Goal: Information Seeking & Learning: Learn about a topic

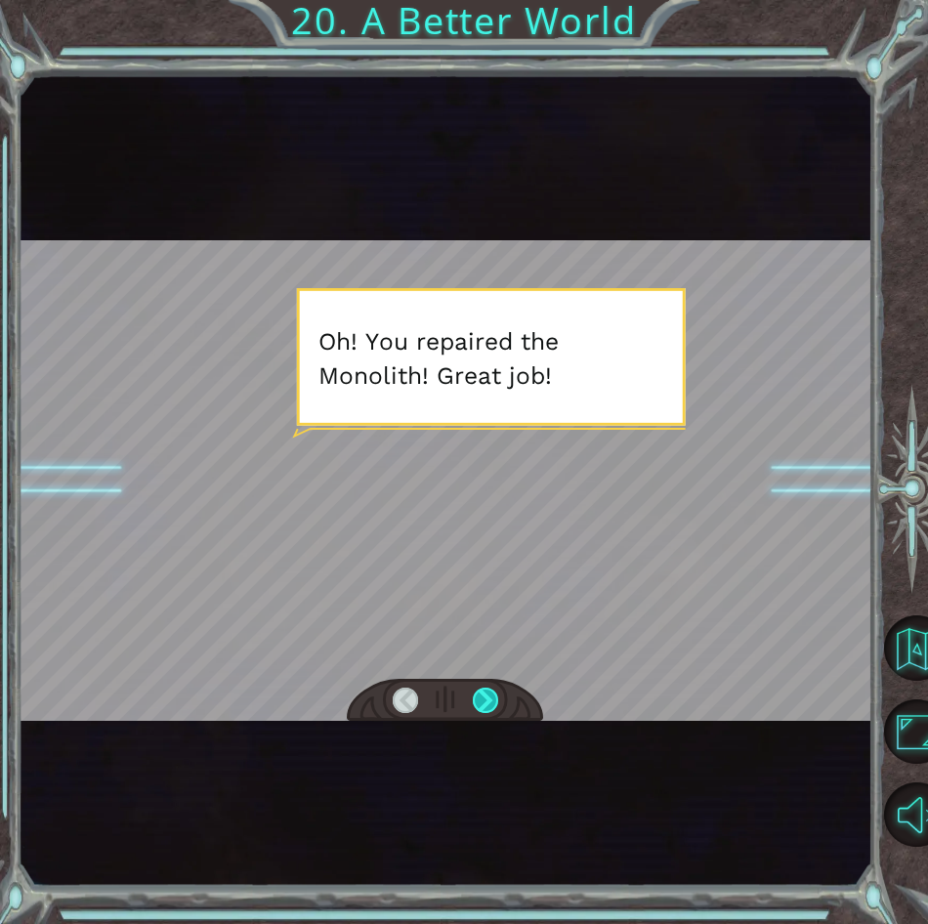
click at [485, 696] on div at bounding box center [485, 701] width 25 height 26
click at [497, 693] on div at bounding box center [485, 701] width 25 height 26
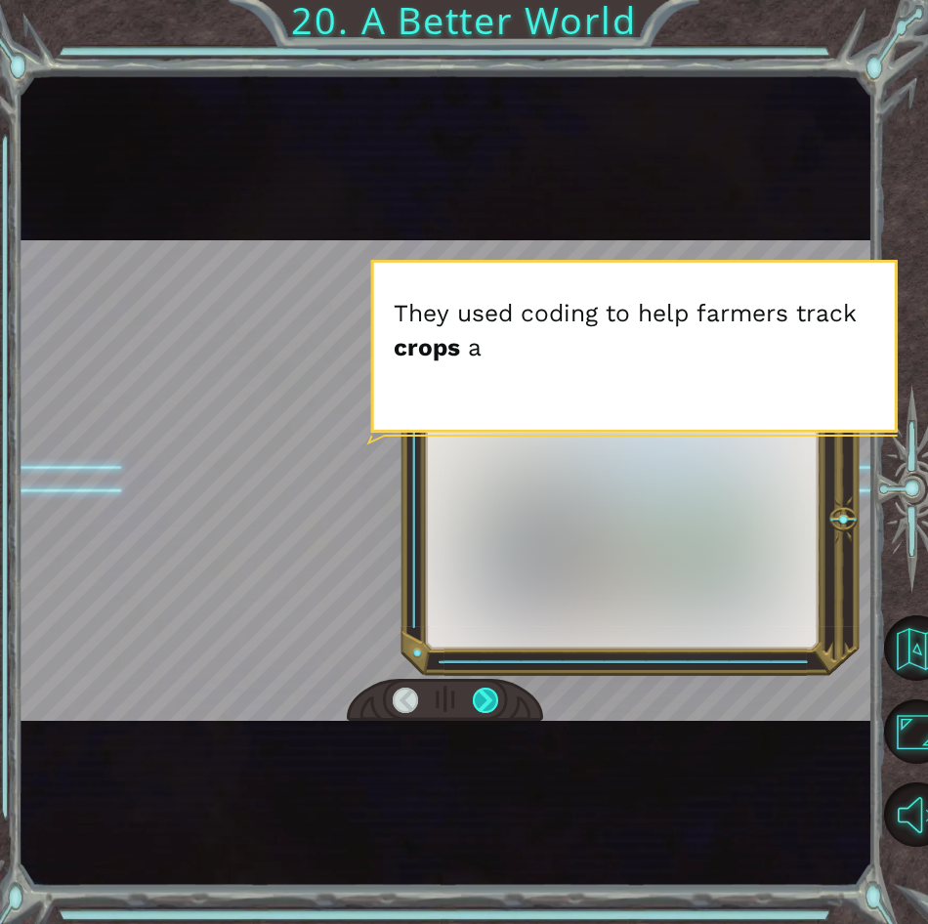
click at [497, 693] on div at bounding box center [485, 701] width 25 height 26
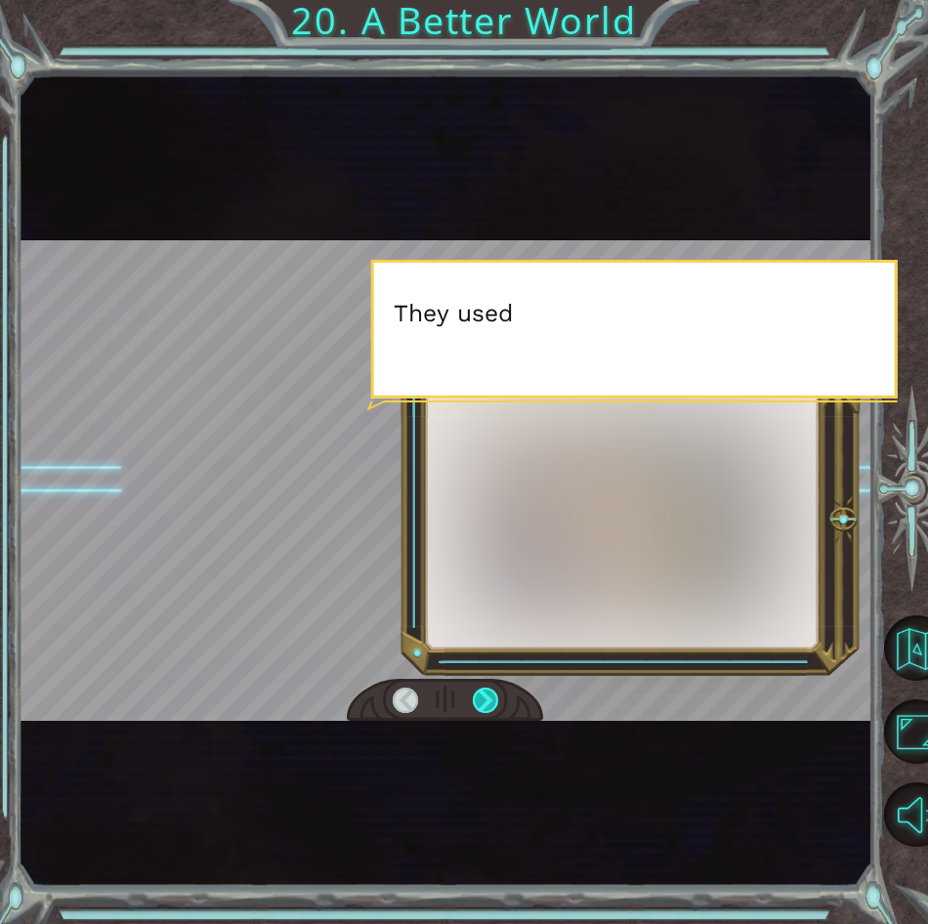
click at [497, 693] on div at bounding box center [485, 701] width 25 height 26
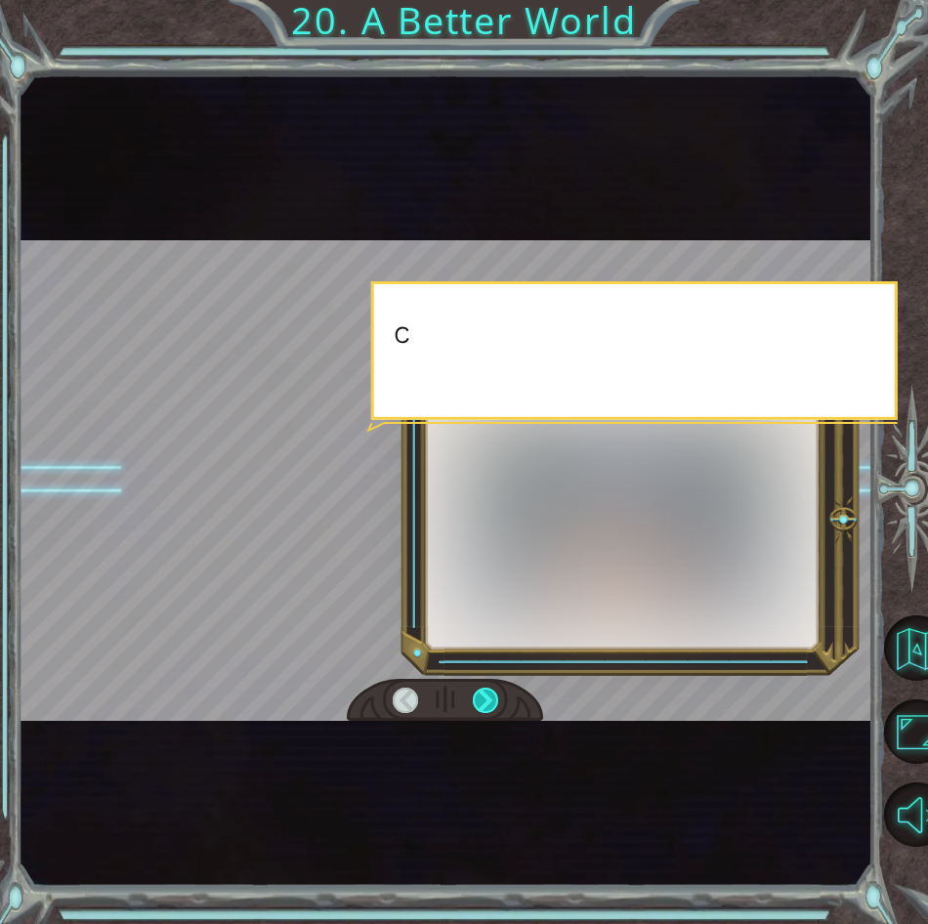
click at [497, 693] on div at bounding box center [485, 701] width 25 height 26
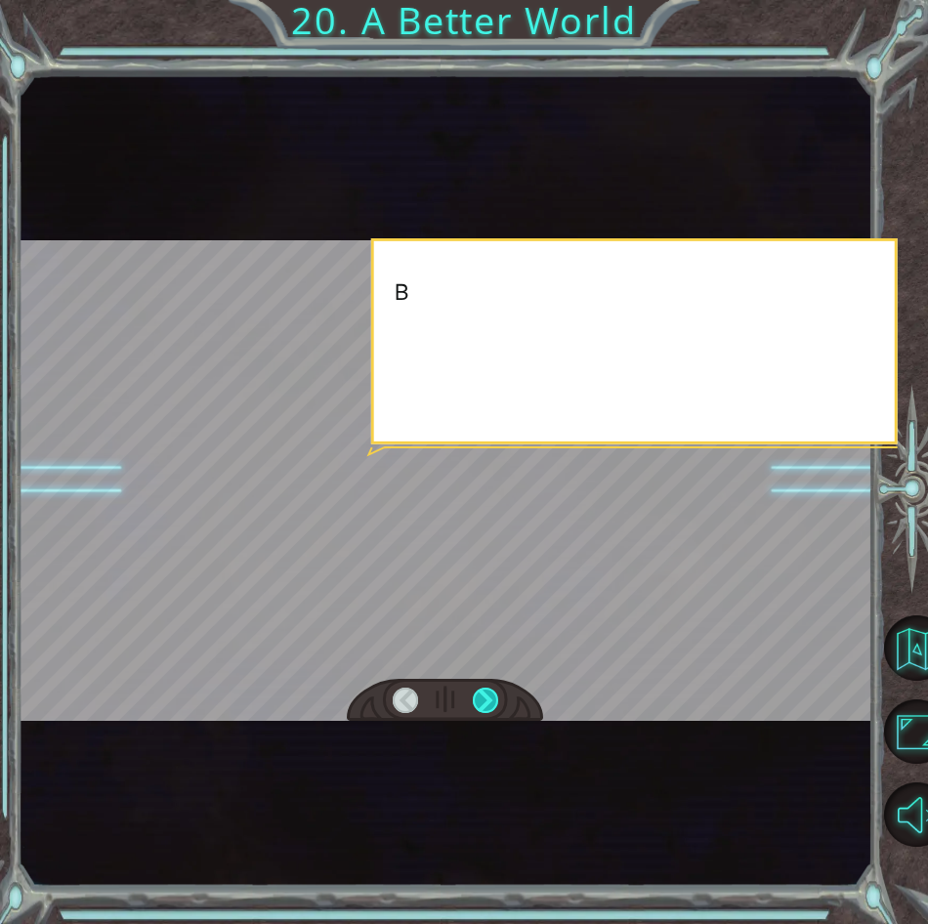
click at [497, 693] on div at bounding box center [485, 701] width 25 height 26
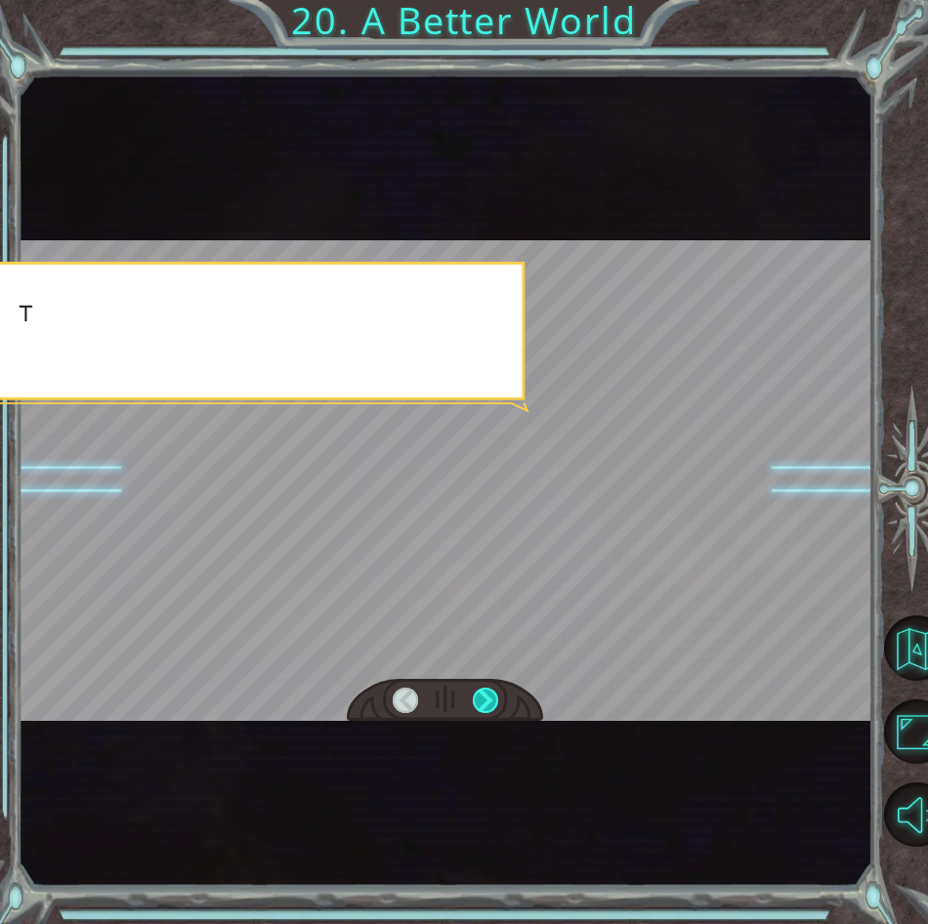
click at [497, 693] on div at bounding box center [485, 701] width 25 height 26
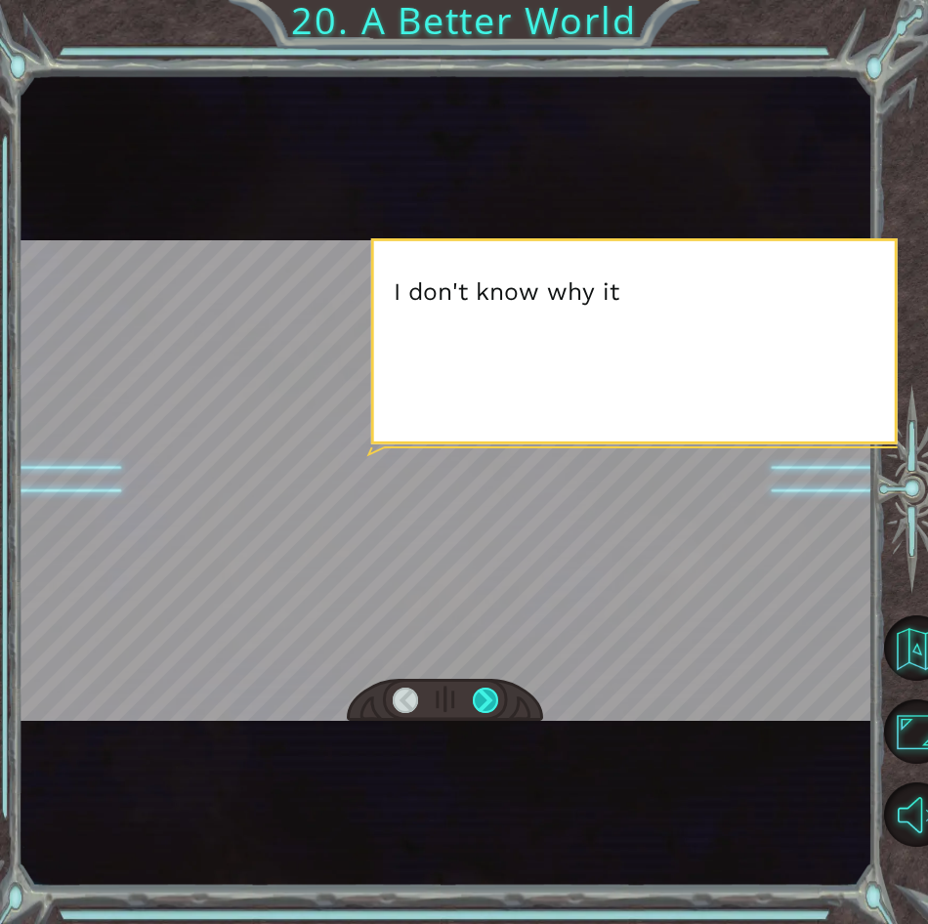
click at [492, 693] on div at bounding box center [485, 701] width 25 height 26
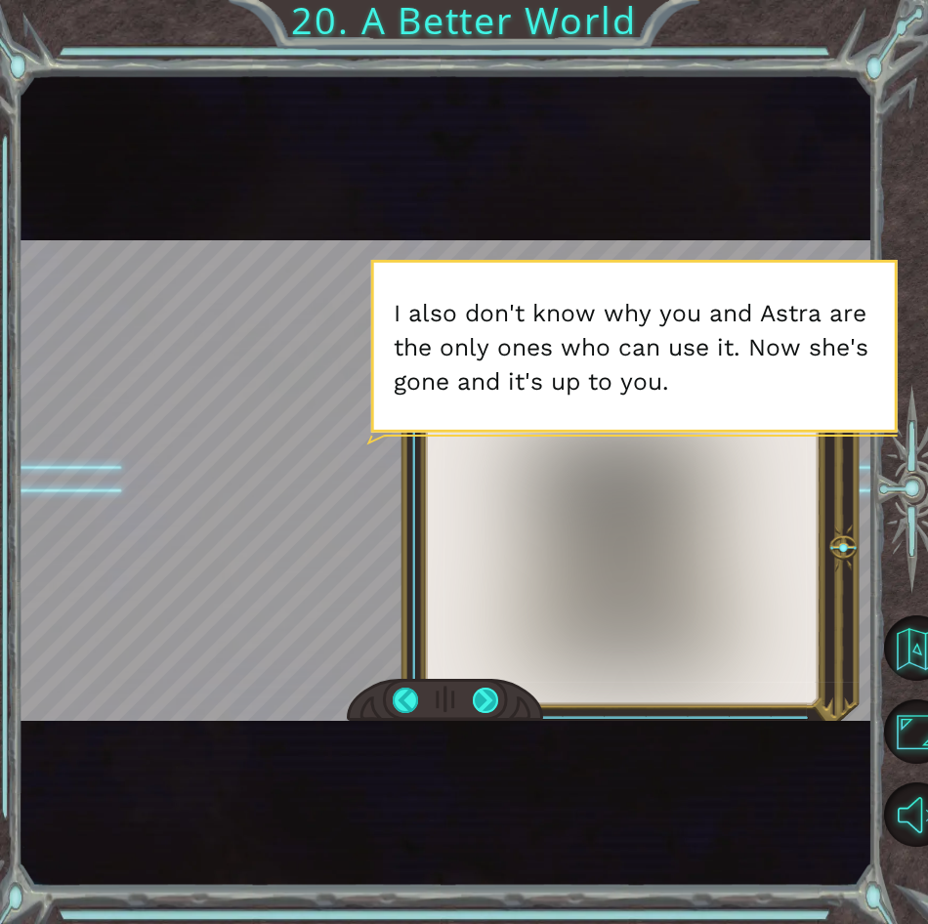
click at [486, 705] on div at bounding box center [485, 701] width 25 height 26
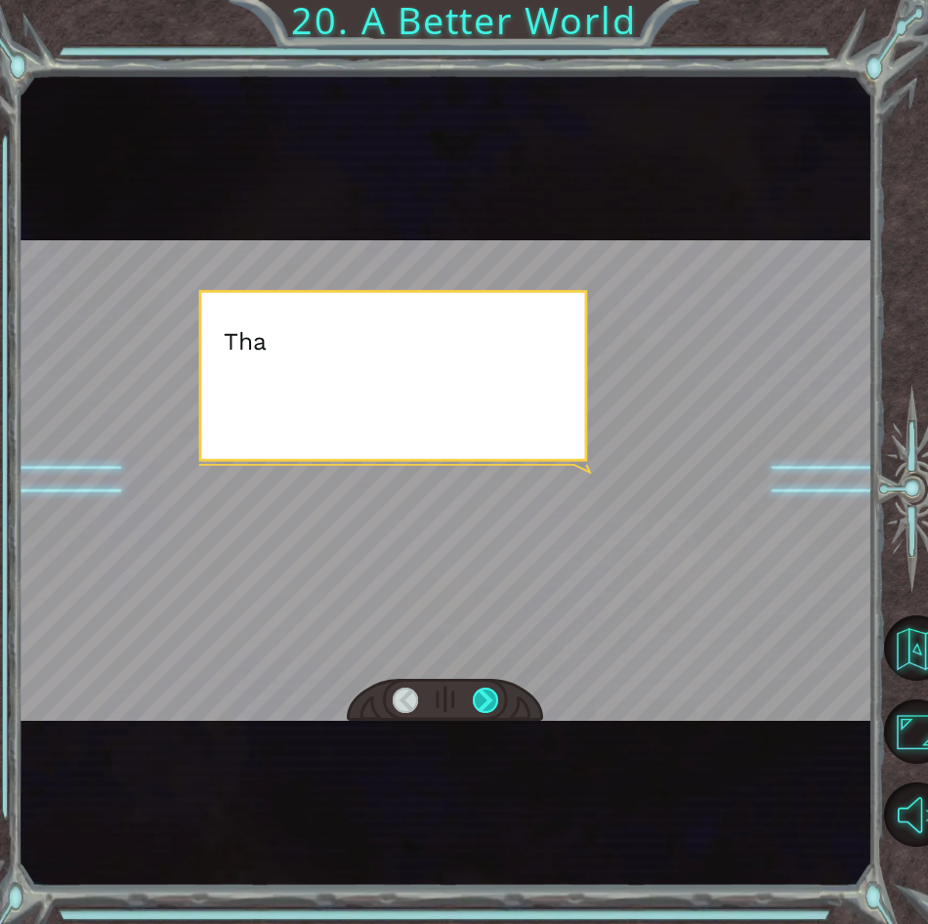
click at [486, 705] on div at bounding box center [485, 701] width 25 height 26
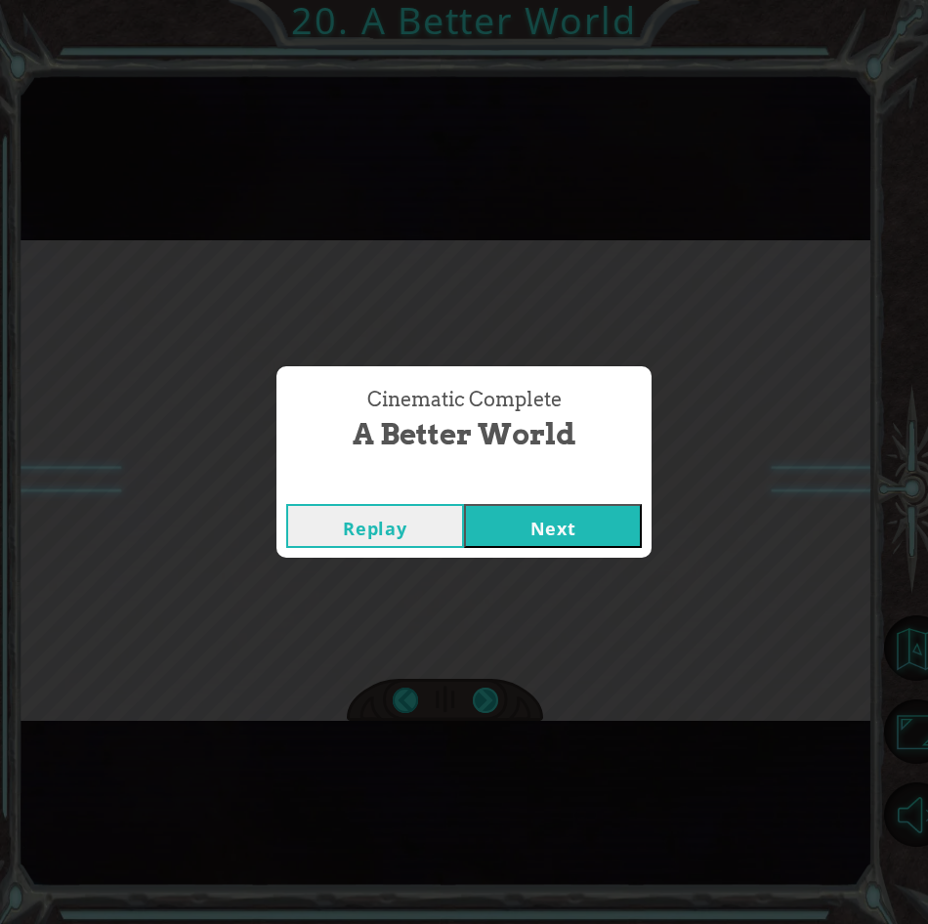
click at [486, 705] on div "Cinematic Complete A Better World Replay Next" at bounding box center [464, 462] width 928 height 924
drag, startPoint x: 486, startPoint y: 705, endPoint x: 620, endPoint y: 496, distance: 247.5
click at [620, 496] on div "Replay Next" at bounding box center [464, 526] width 375 height 64
click at [607, 510] on button "Next" at bounding box center [553, 526] width 178 height 44
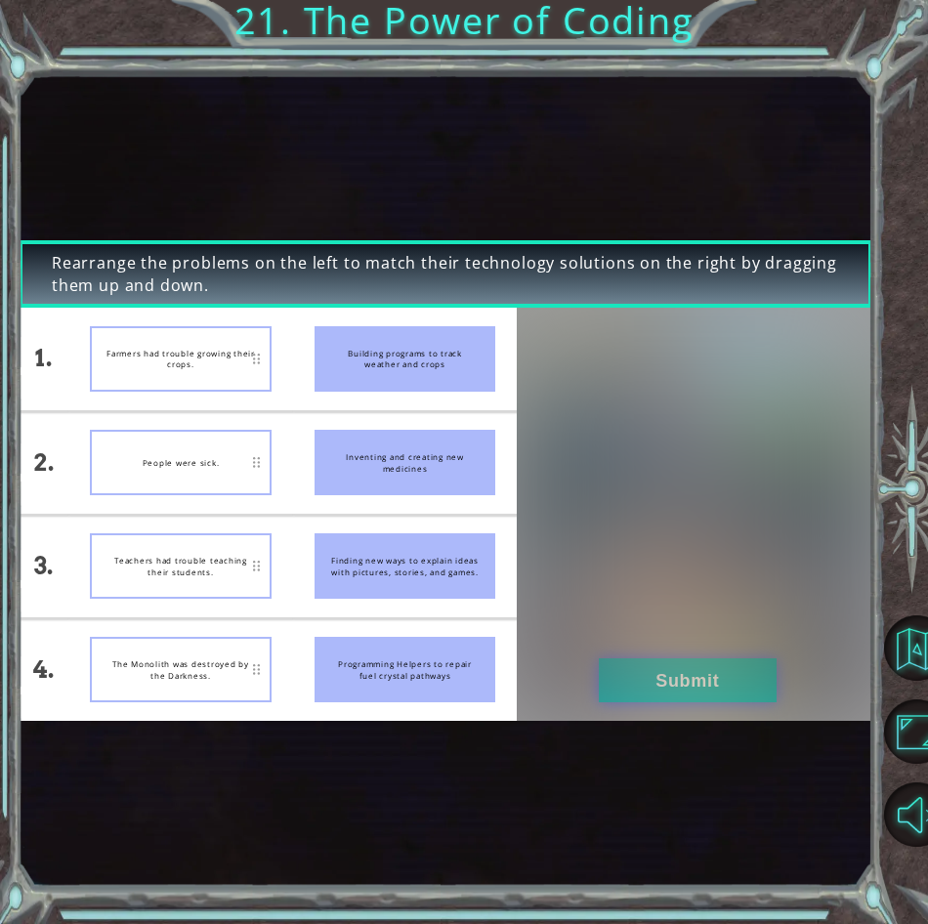
click at [695, 690] on button "Submit" at bounding box center [688, 681] width 178 height 44
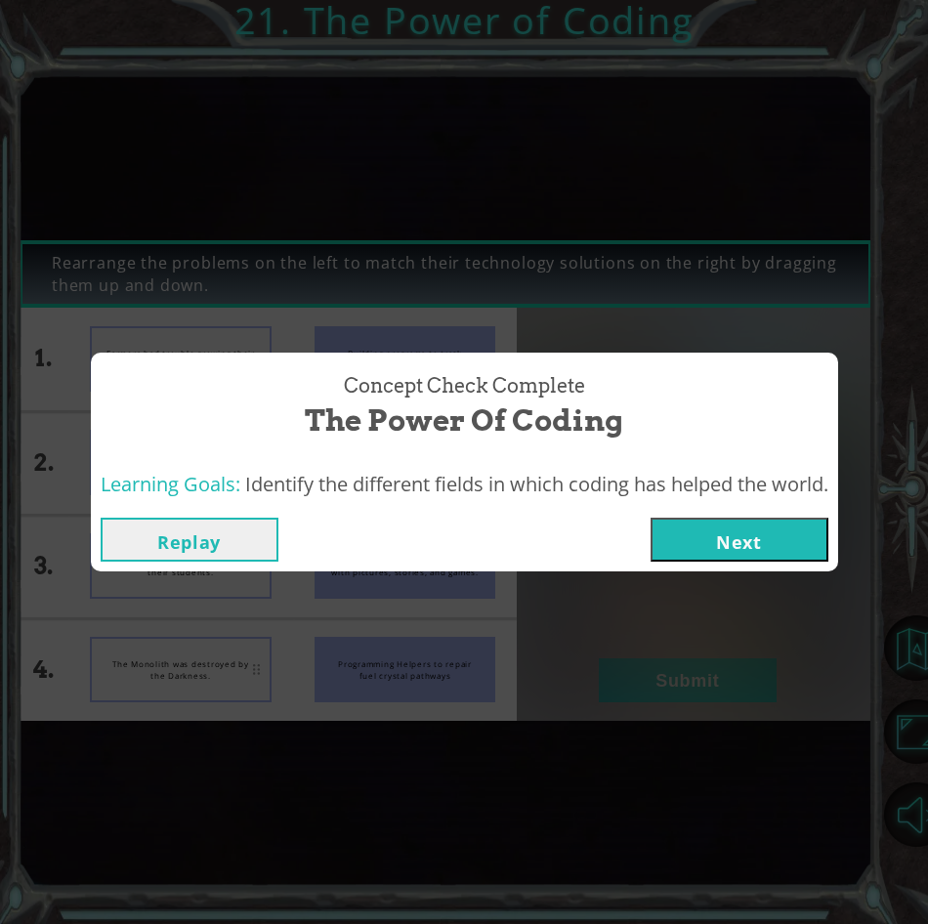
click at [766, 536] on button "Next" at bounding box center [740, 540] width 178 height 44
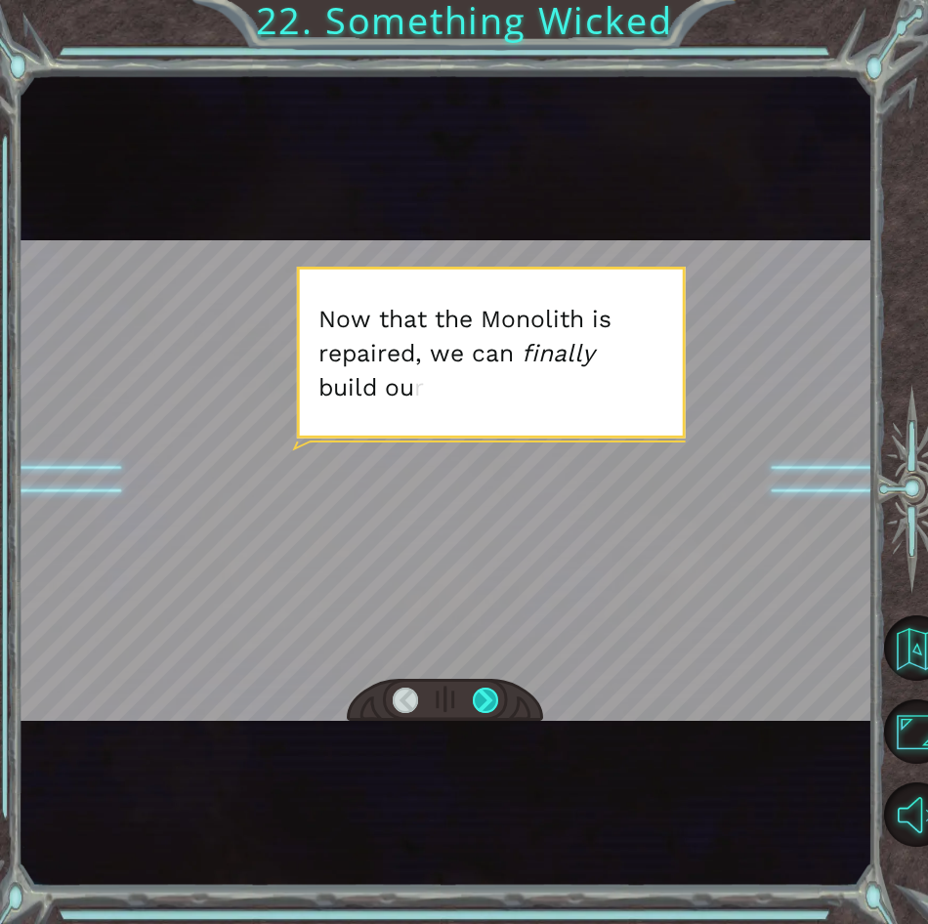
click at [490, 699] on div at bounding box center [485, 701] width 25 height 26
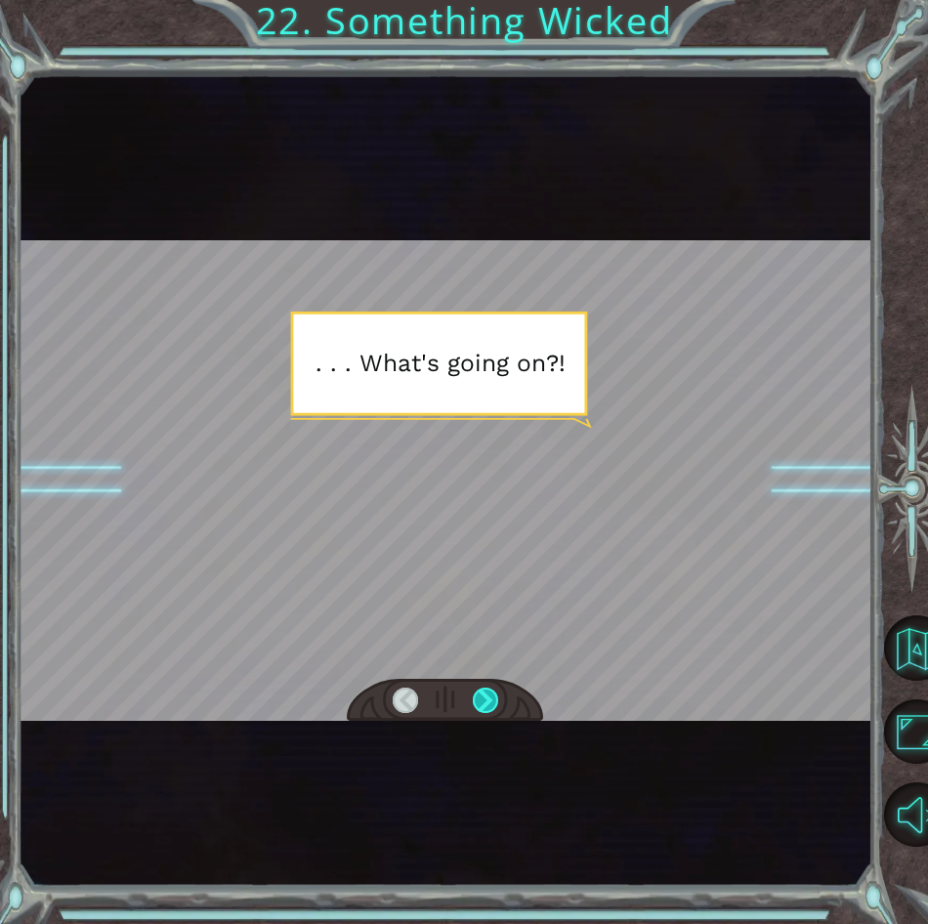
click at [490, 699] on div at bounding box center [485, 701] width 25 height 26
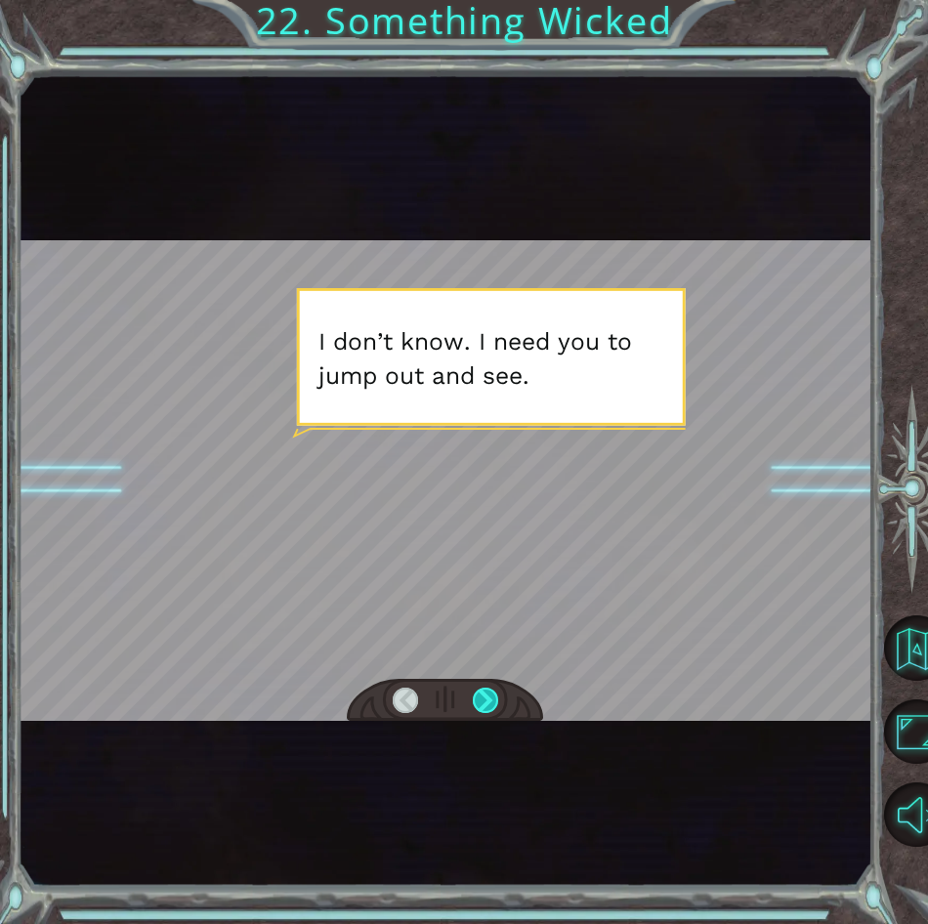
click at [490, 699] on div at bounding box center [485, 701] width 25 height 26
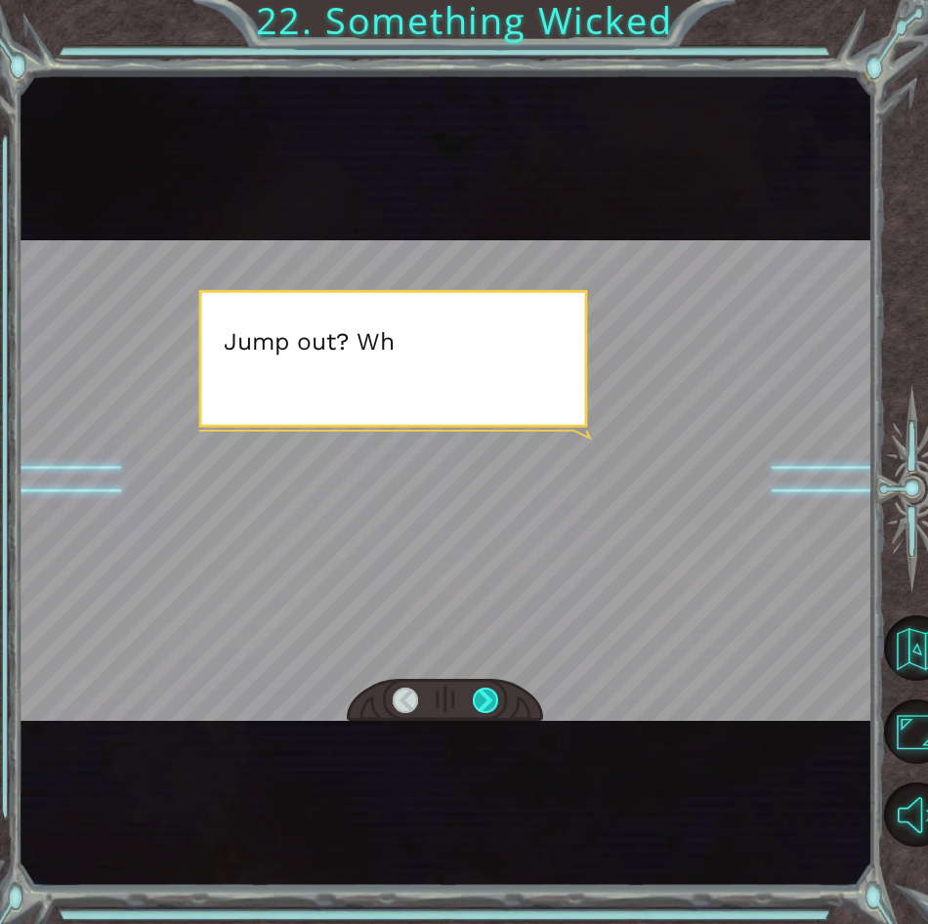
click at [490, 699] on div at bounding box center [485, 701] width 25 height 26
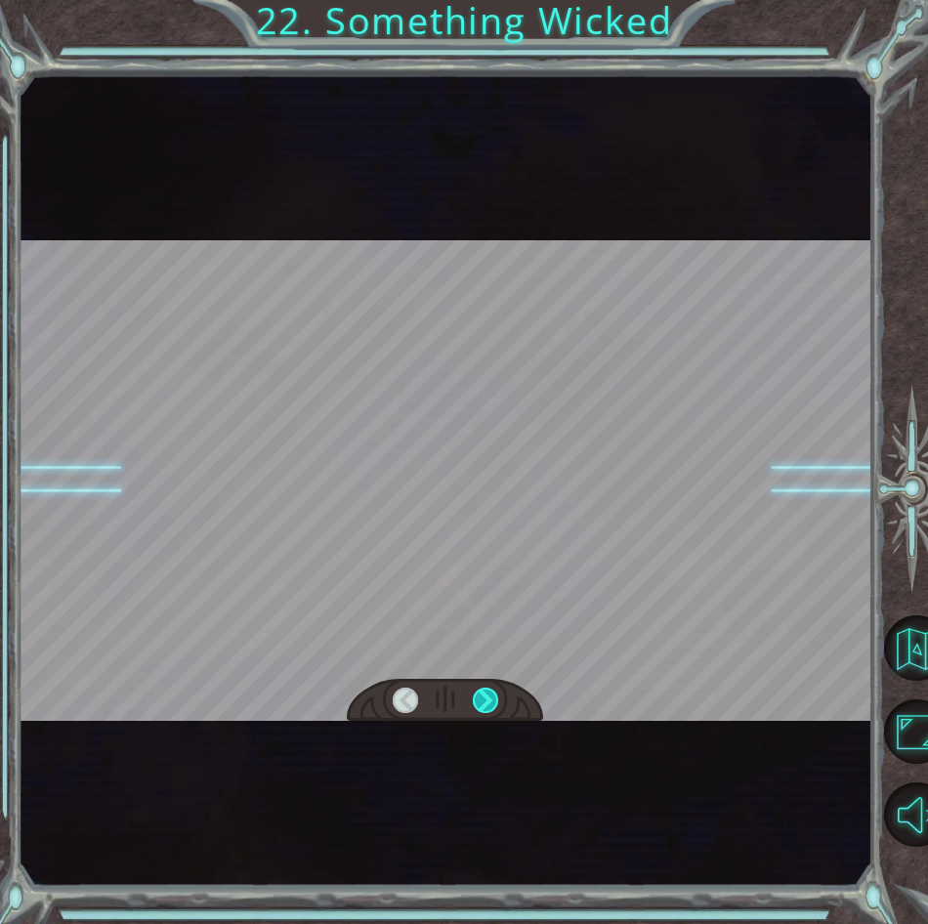
click at [490, 699] on div at bounding box center [485, 701] width 25 height 26
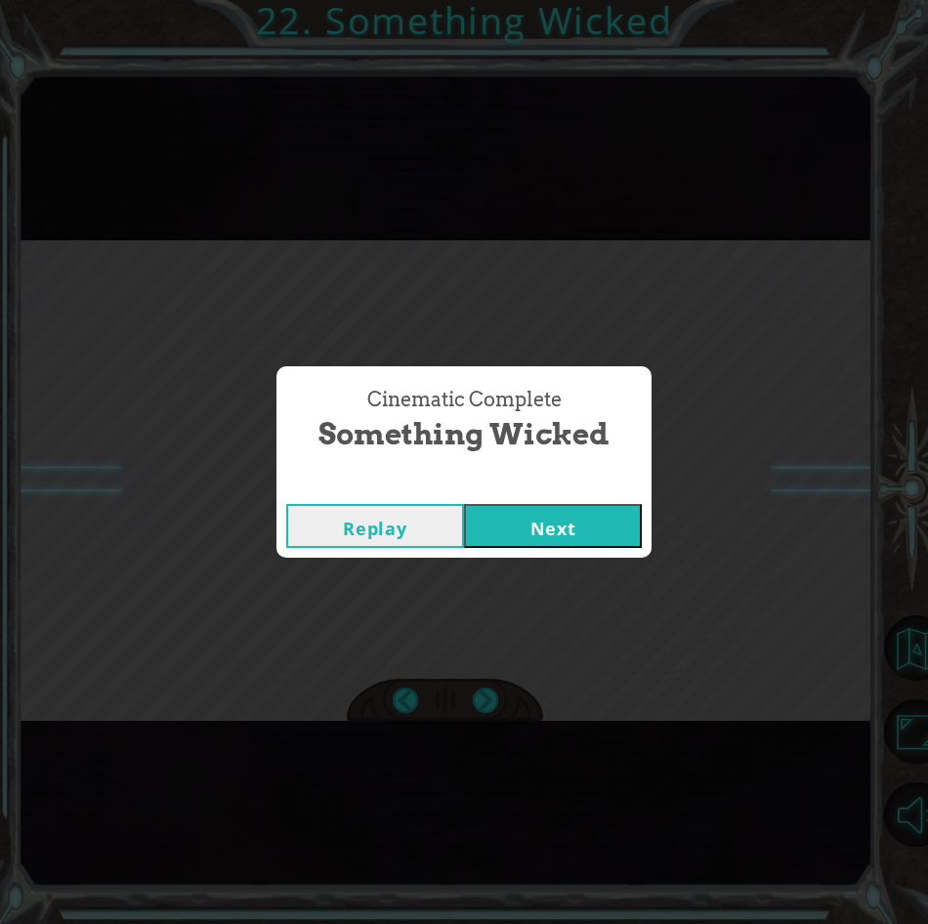
click at [608, 523] on button "Next" at bounding box center [553, 526] width 178 height 44
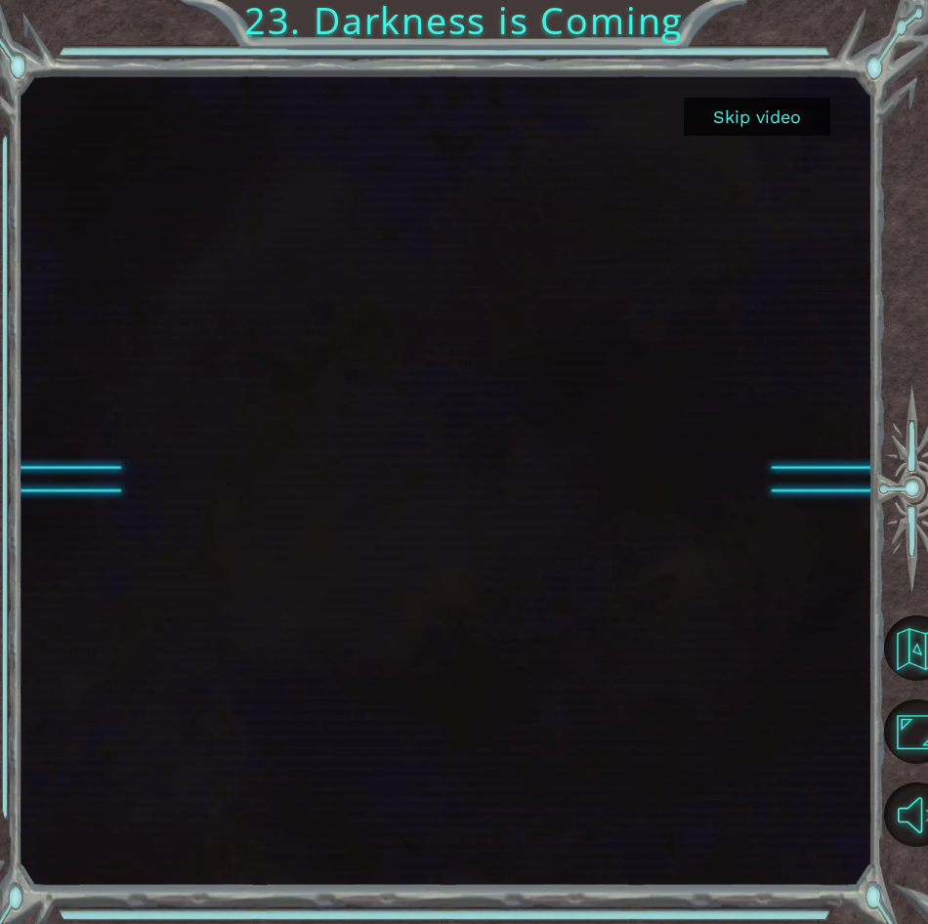
click at [769, 130] on button "Skip video" at bounding box center [757, 117] width 147 height 38
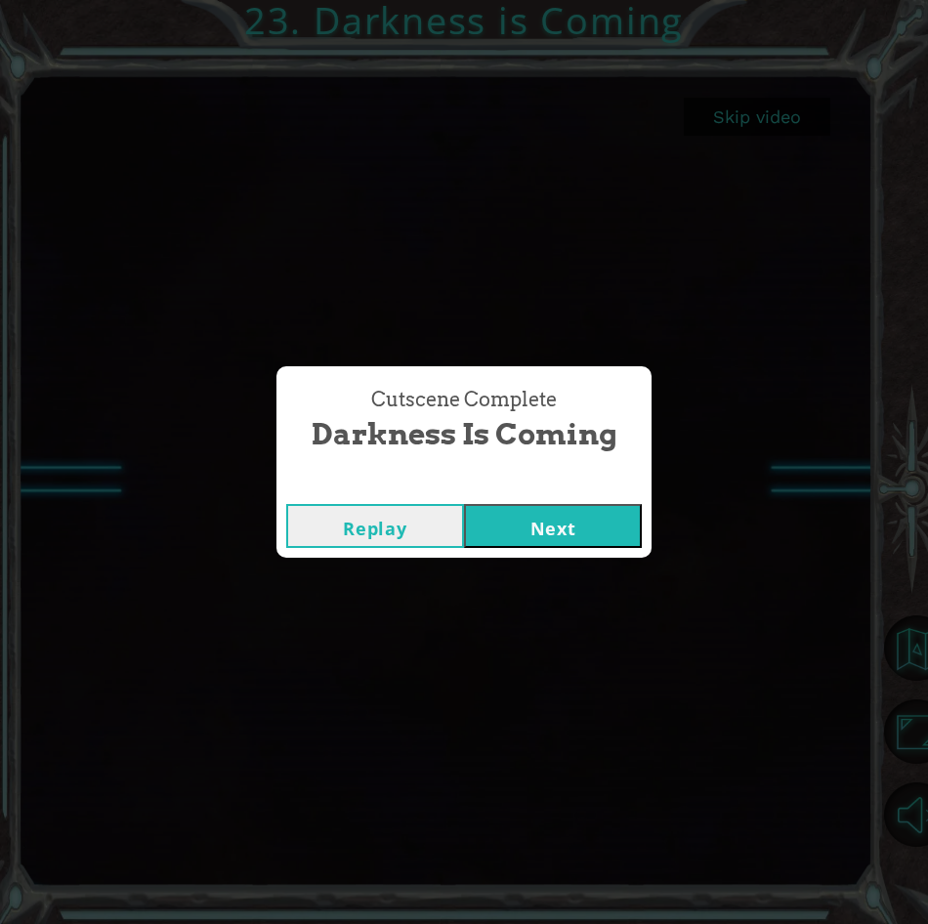
click at [625, 511] on button "Next" at bounding box center [553, 526] width 178 height 44
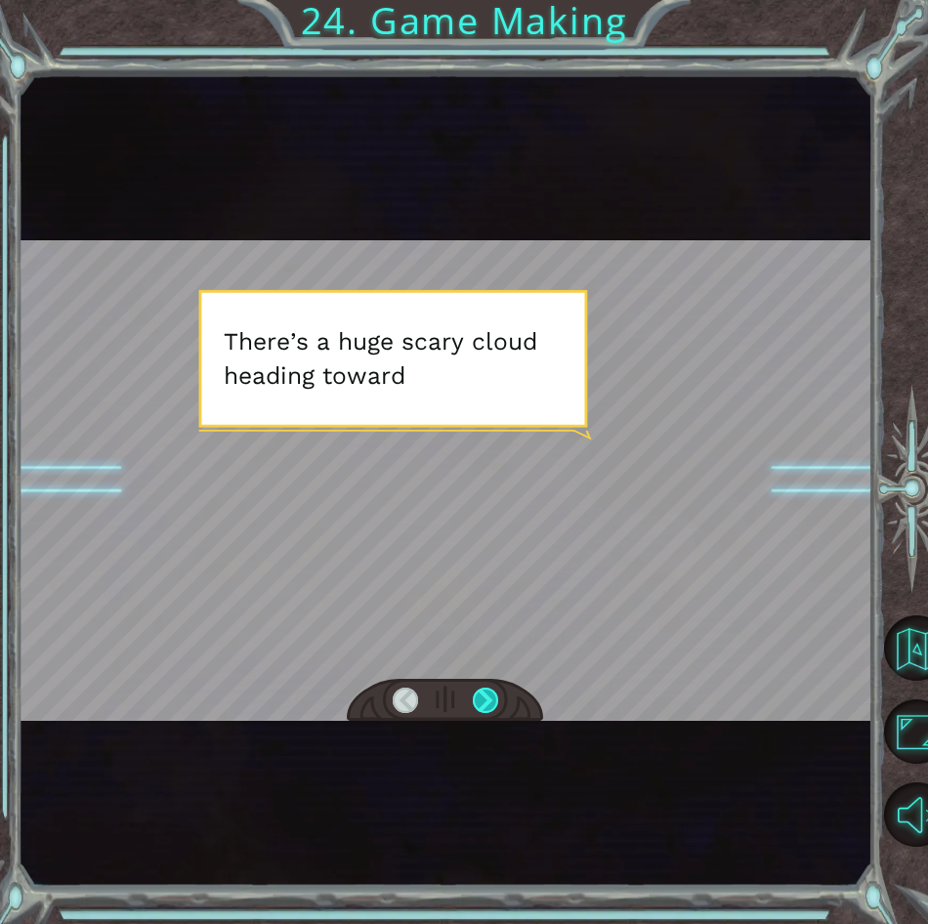
click at [490, 699] on div at bounding box center [485, 701] width 25 height 26
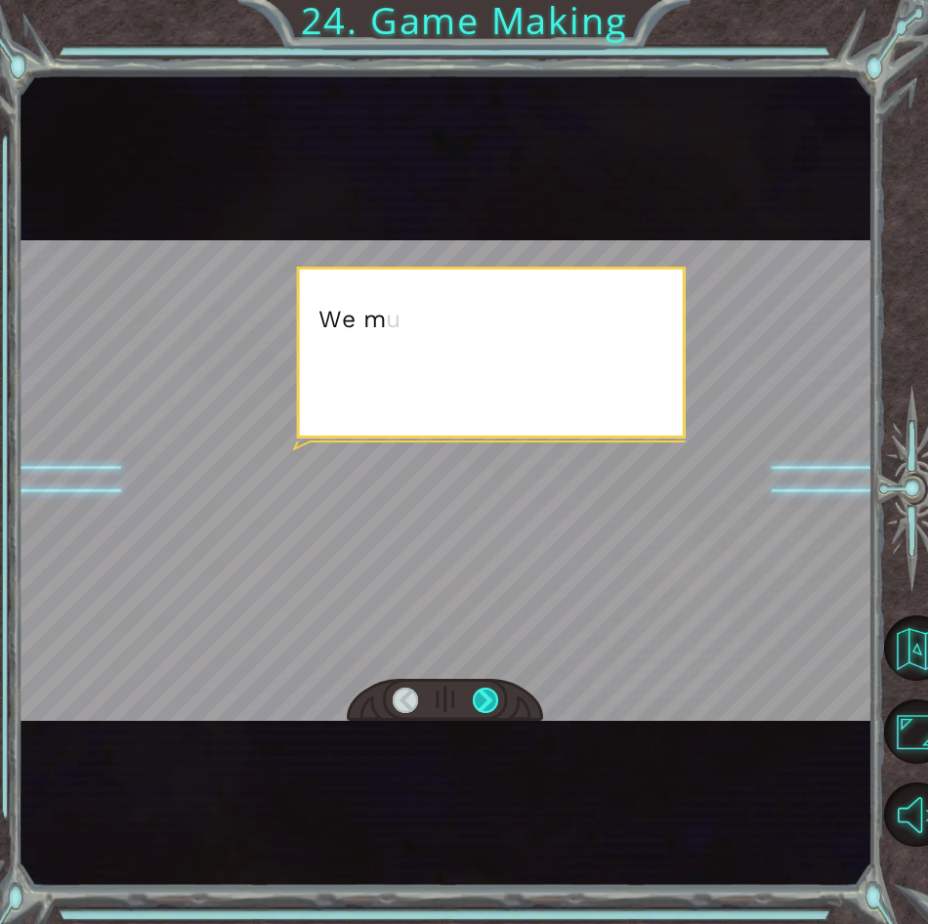
click at [490, 698] on div at bounding box center [485, 701] width 25 height 26
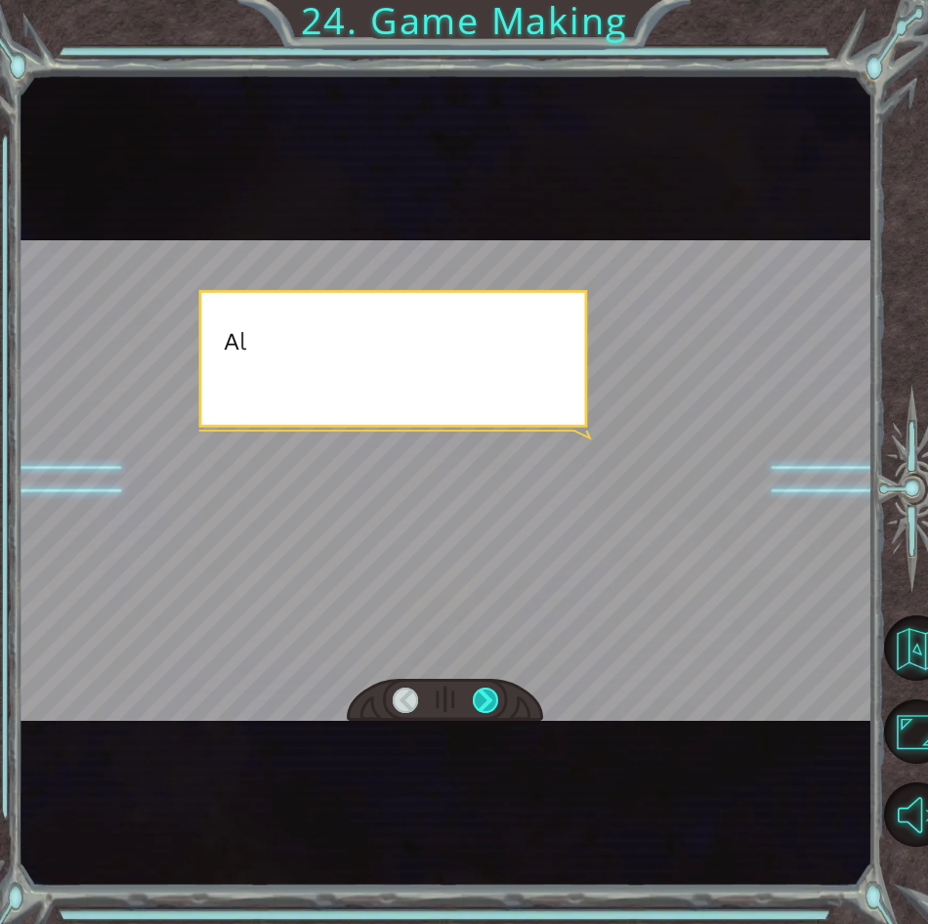
click at [490, 698] on div at bounding box center [485, 701] width 25 height 26
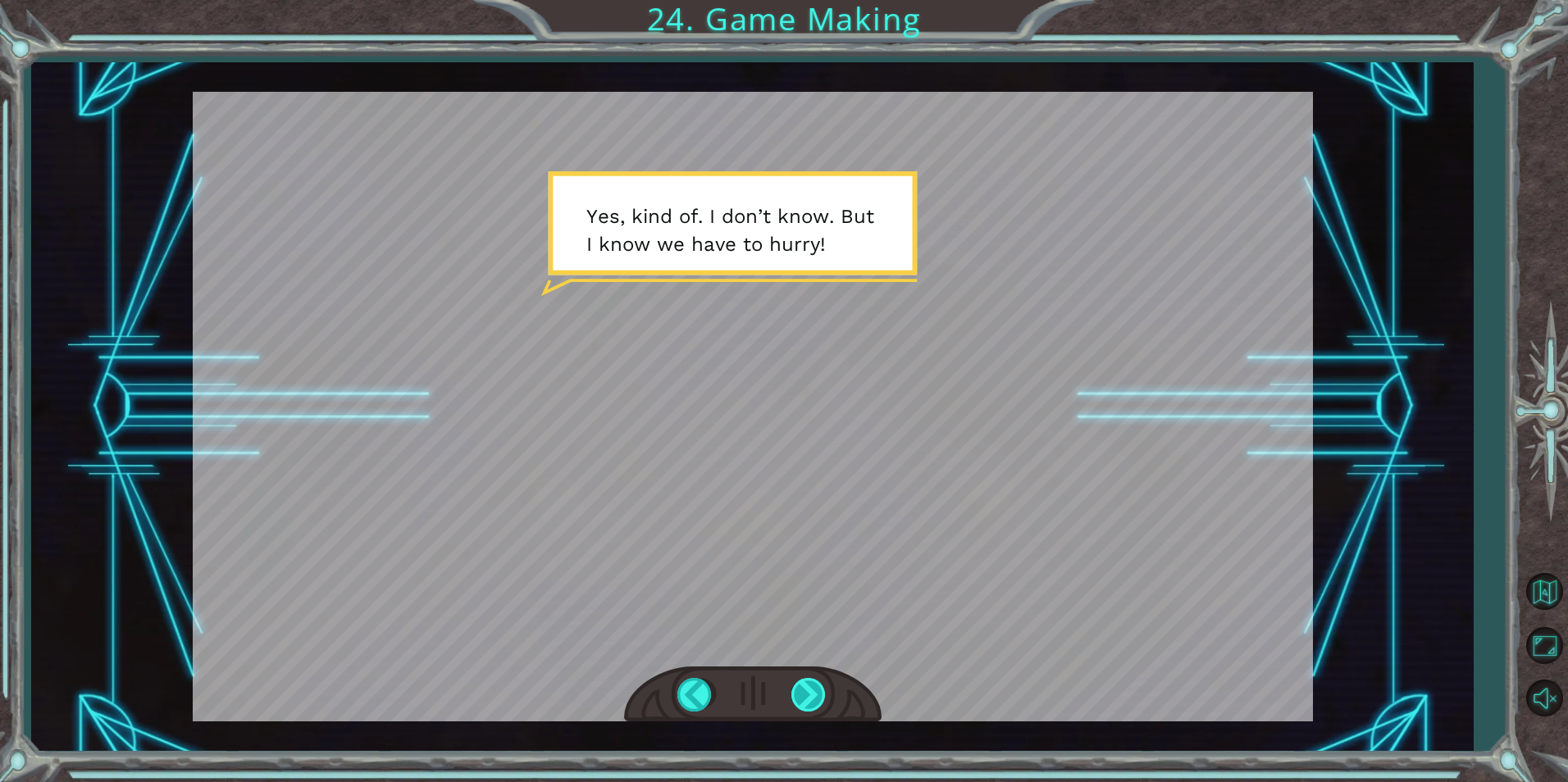
click at [778, 693] on div at bounding box center [810, 695] width 37 height 34
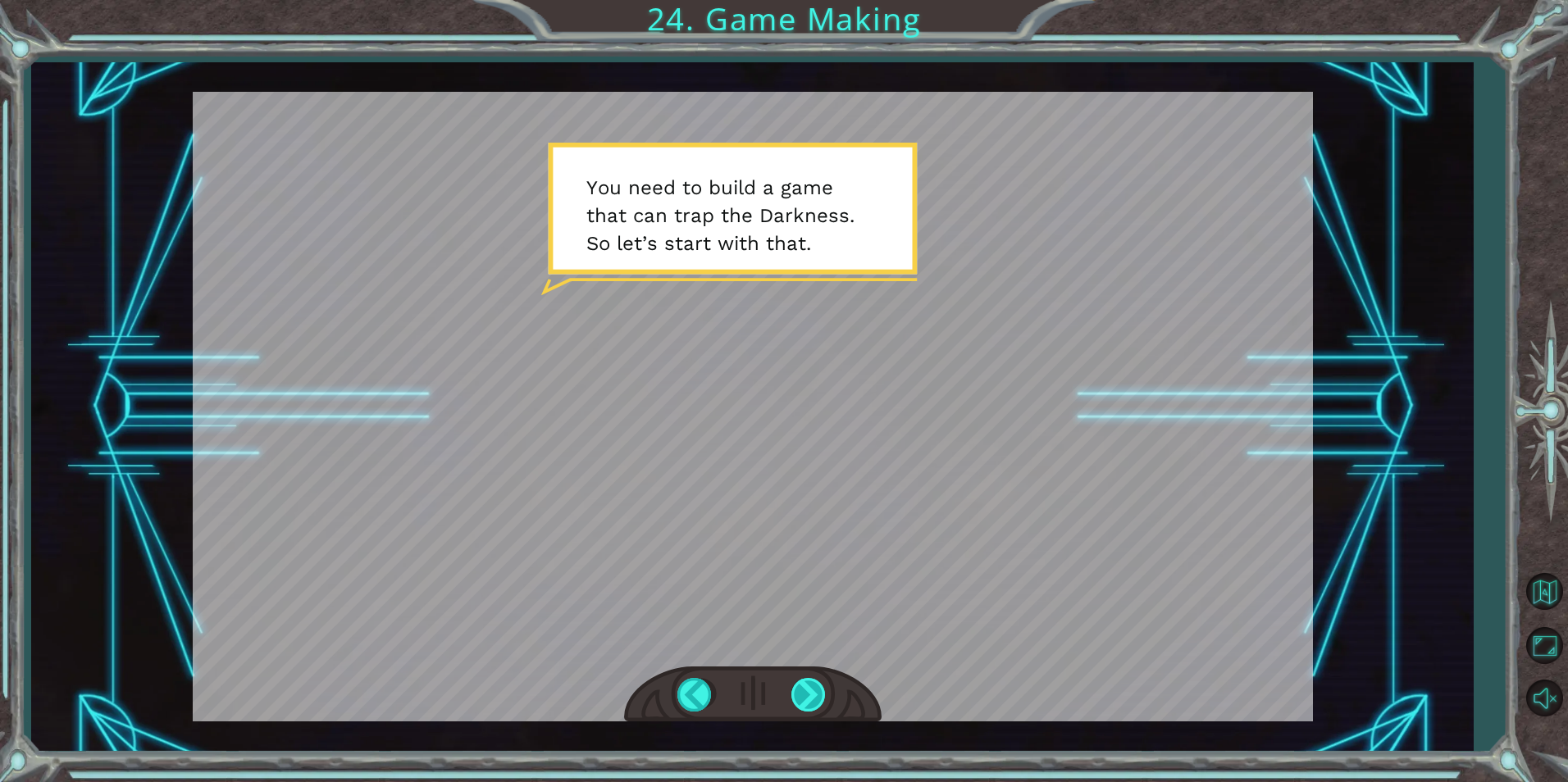
click at [778, 683] on div at bounding box center [810, 695] width 37 height 34
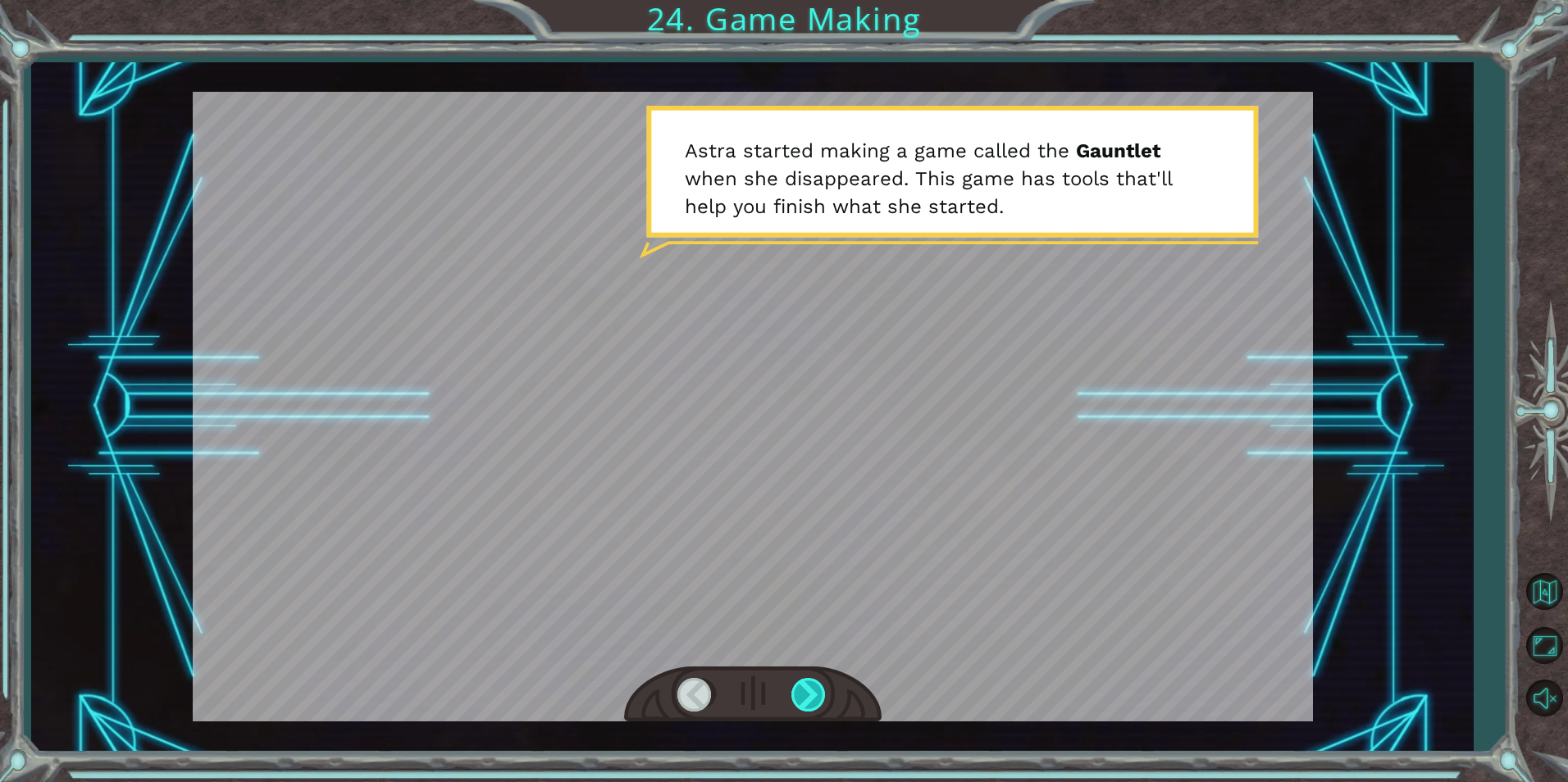
click at [778, 691] on div at bounding box center [810, 695] width 37 height 34
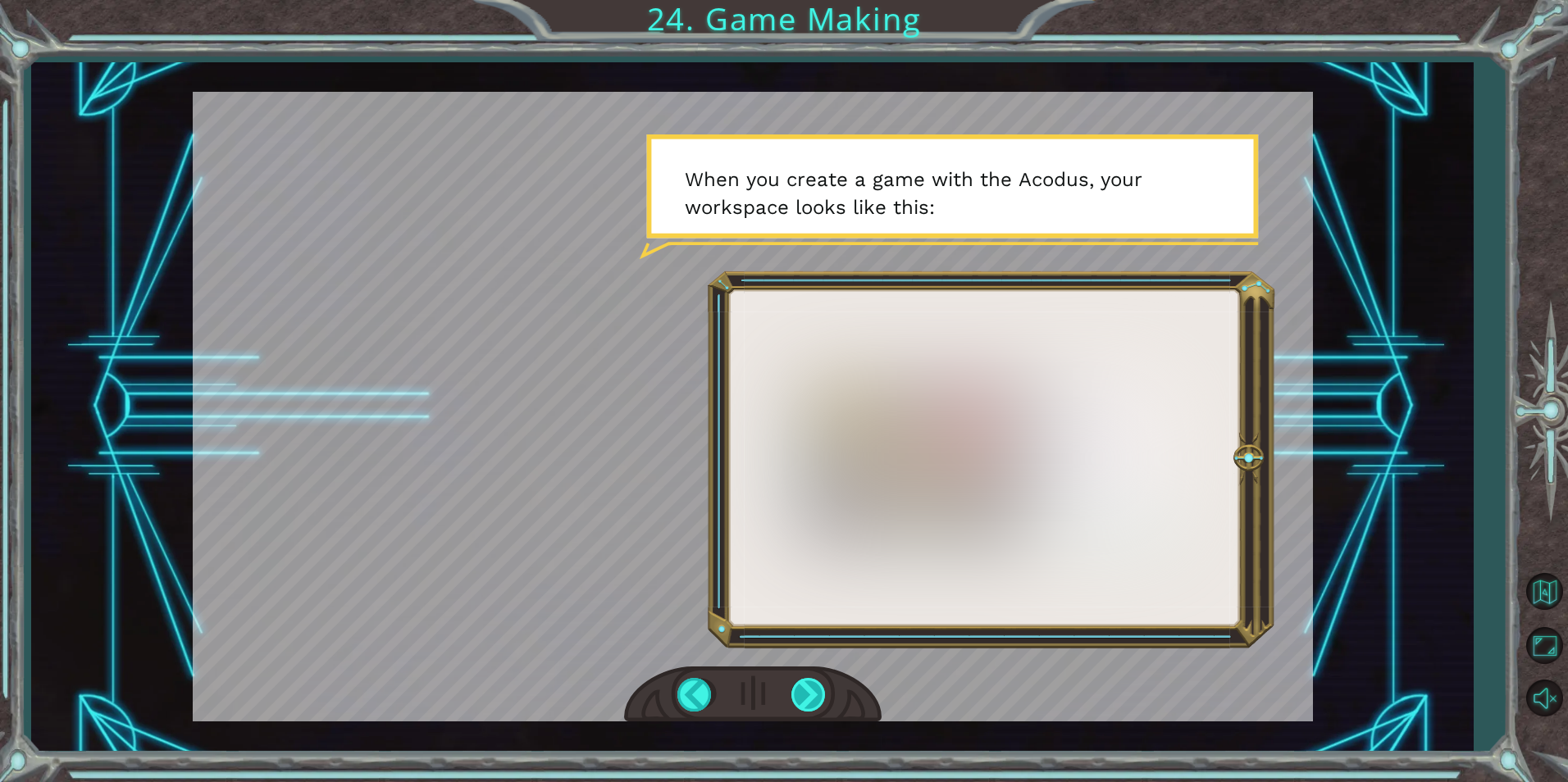
click at [778, 693] on div at bounding box center [810, 695] width 37 height 34
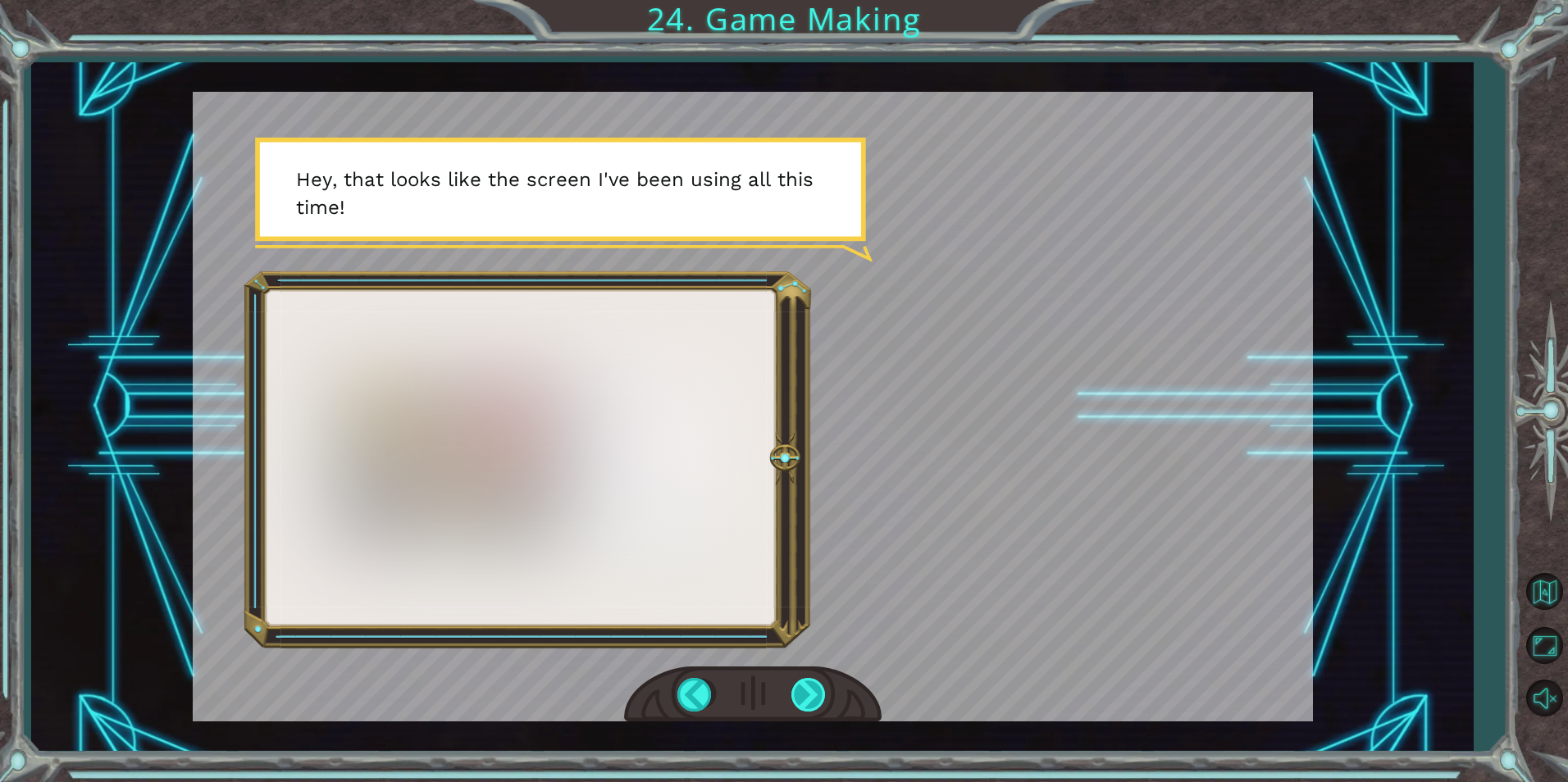
click at [778, 685] on div at bounding box center [810, 695] width 37 height 34
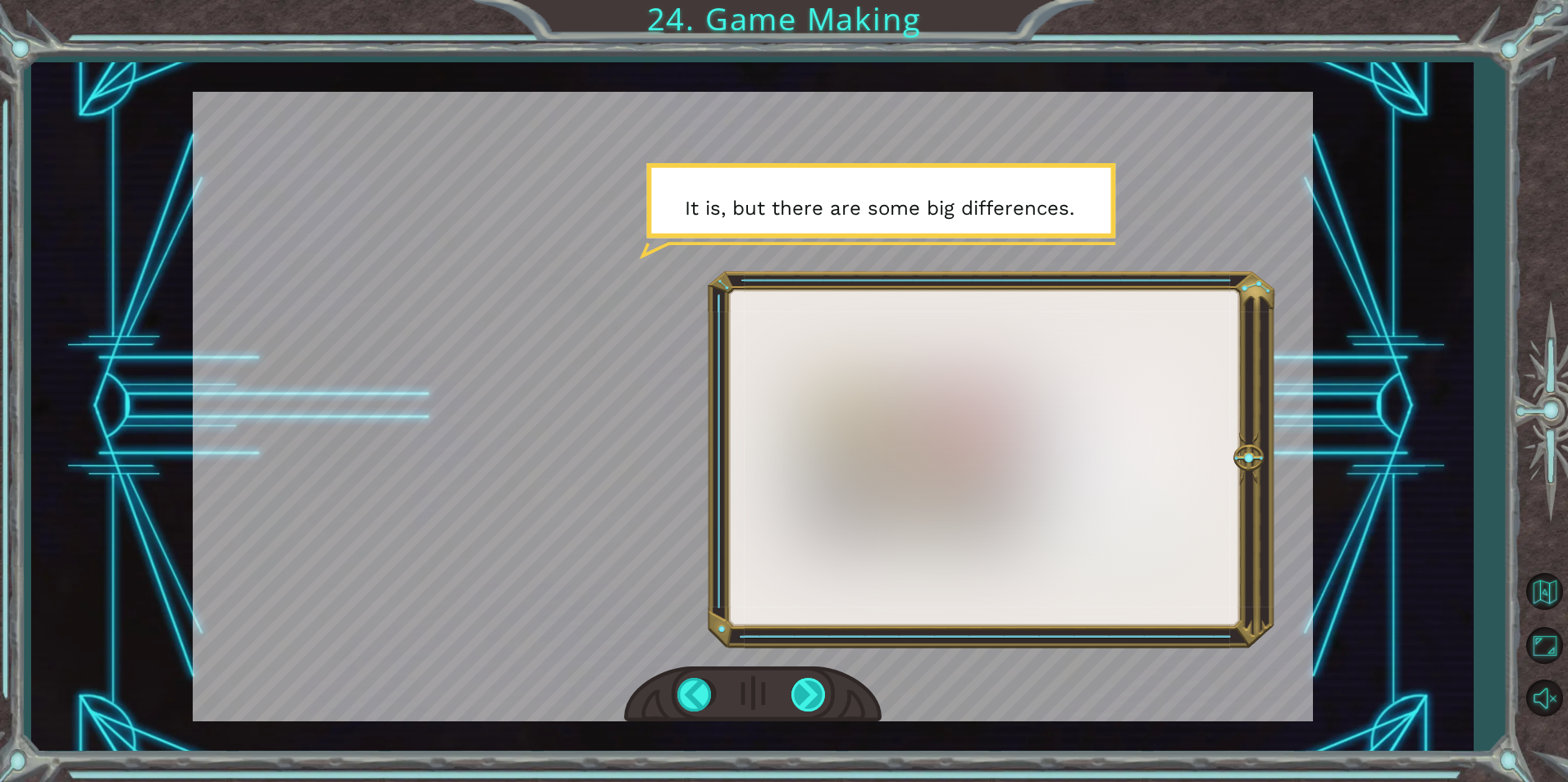
click at [778, 690] on div at bounding box center [810, 695] width 37 height 34
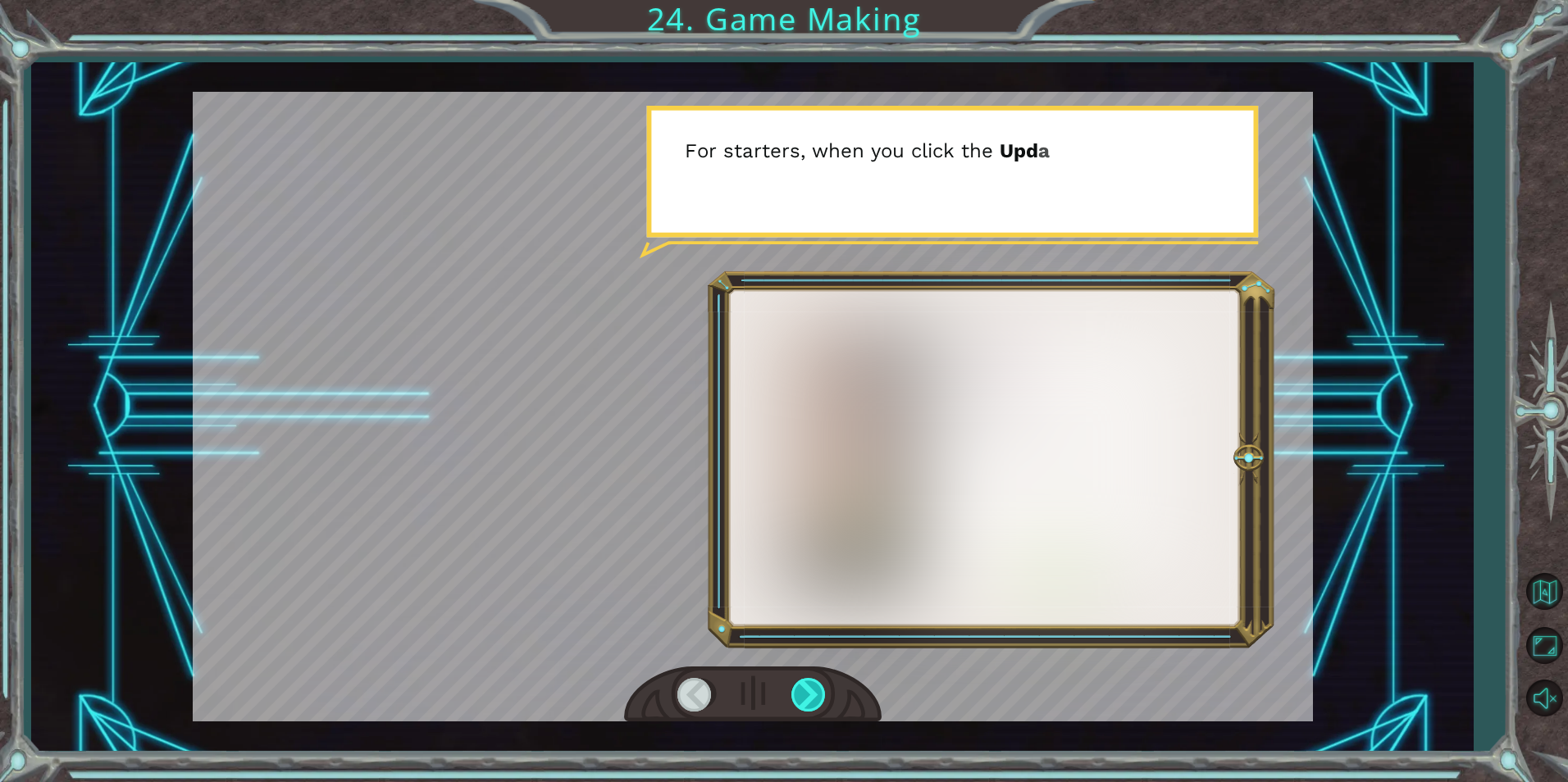
click at [778, 690] on div at bounding box center [810, 695] width 37 height 34
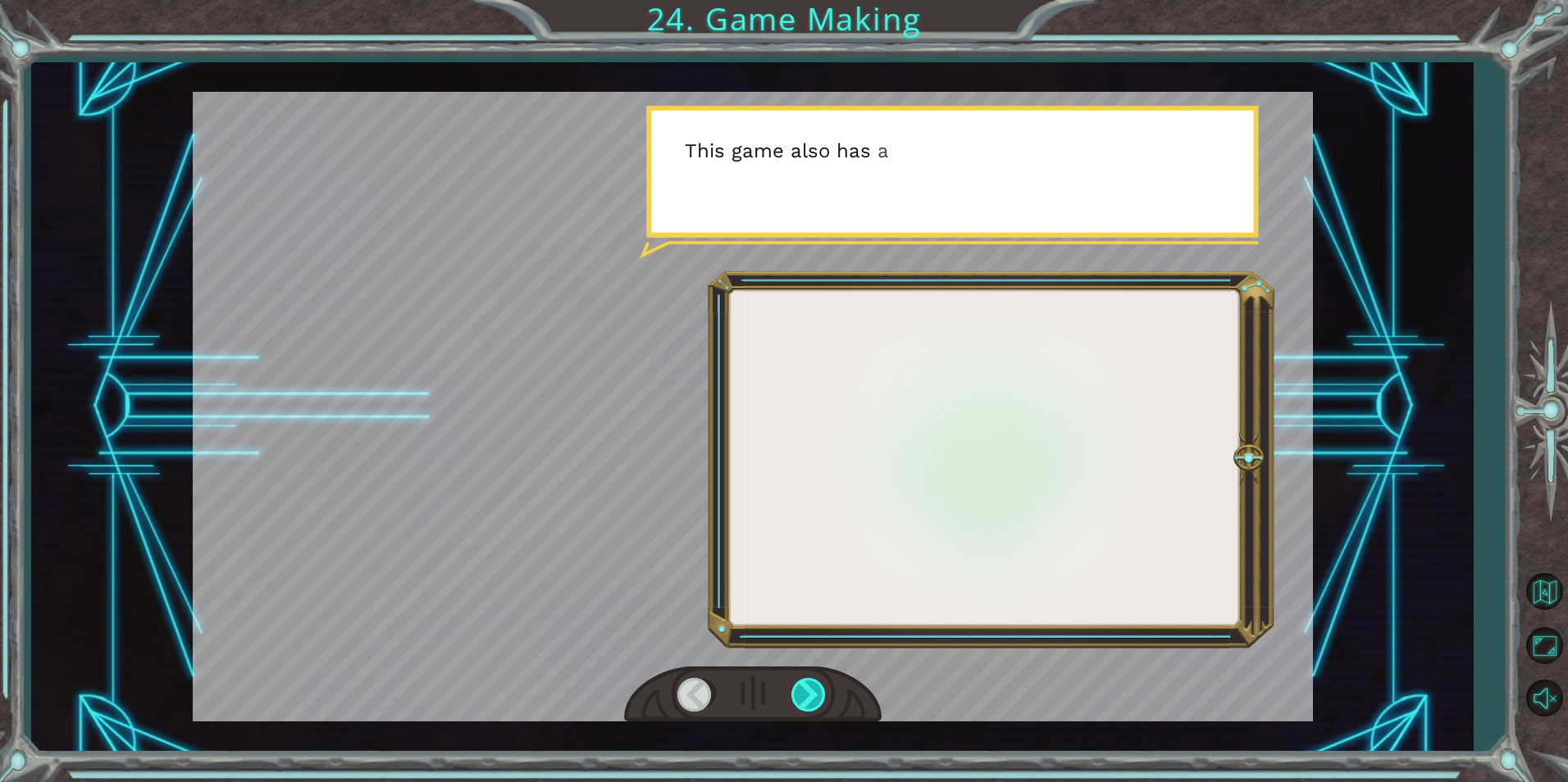
click at [778, 690] on div at bounding box center [810, 695] width 37 height 34
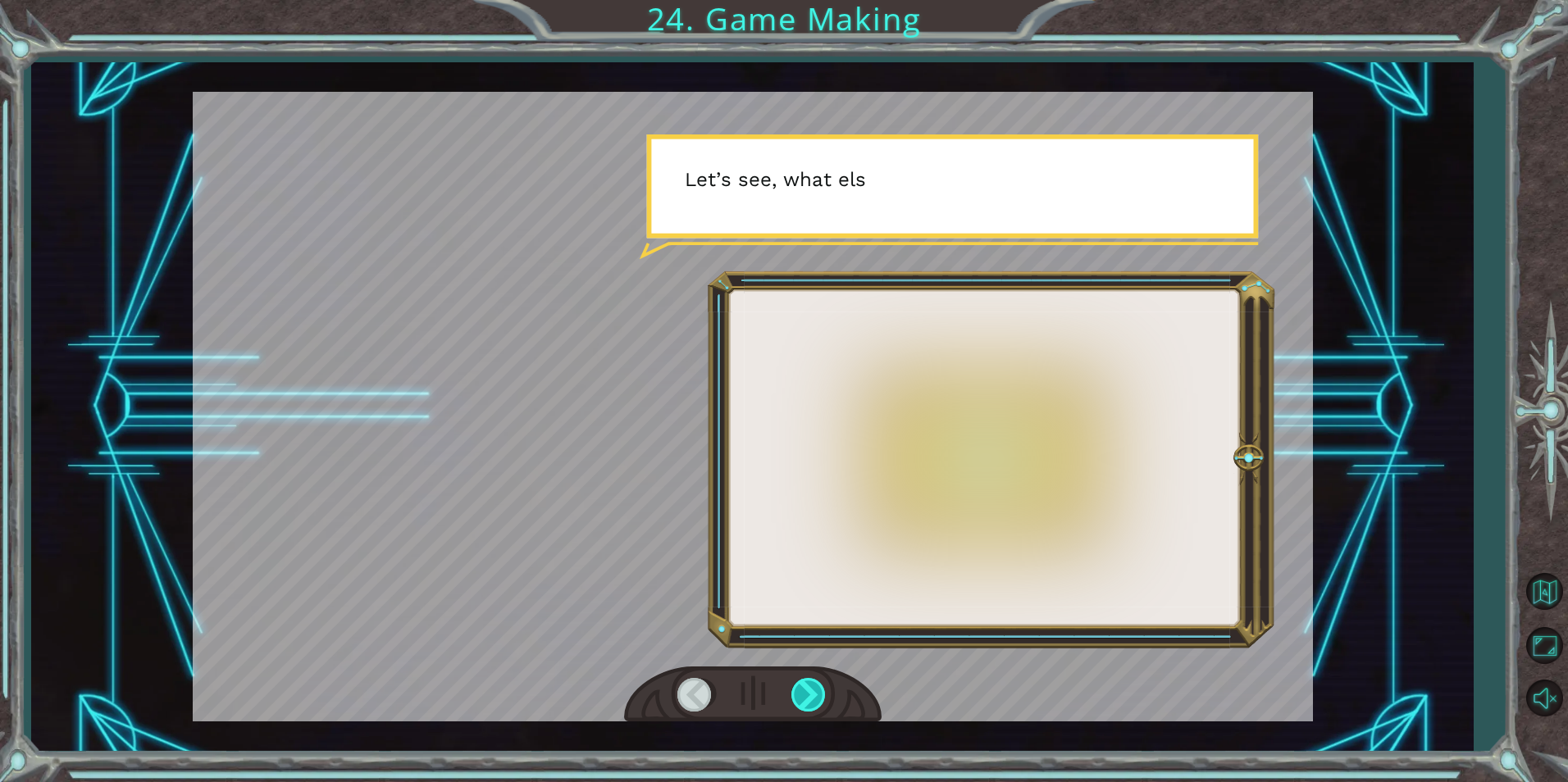
click at [778, 690] on div at bounding box center [810, 695] width 37 height 34
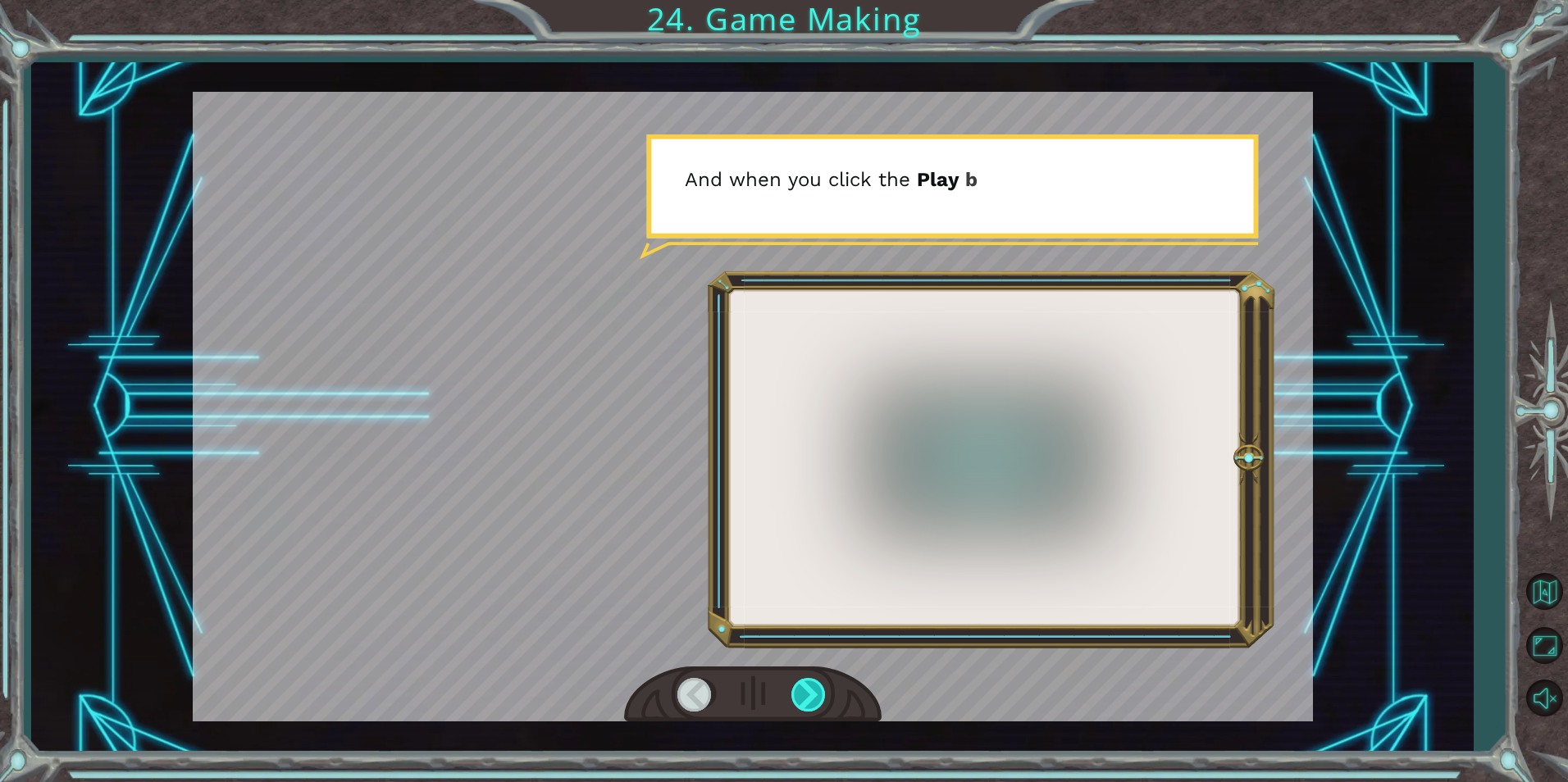
click at [778, 690] on div at bounding box center [810, 695] width 37 height 34
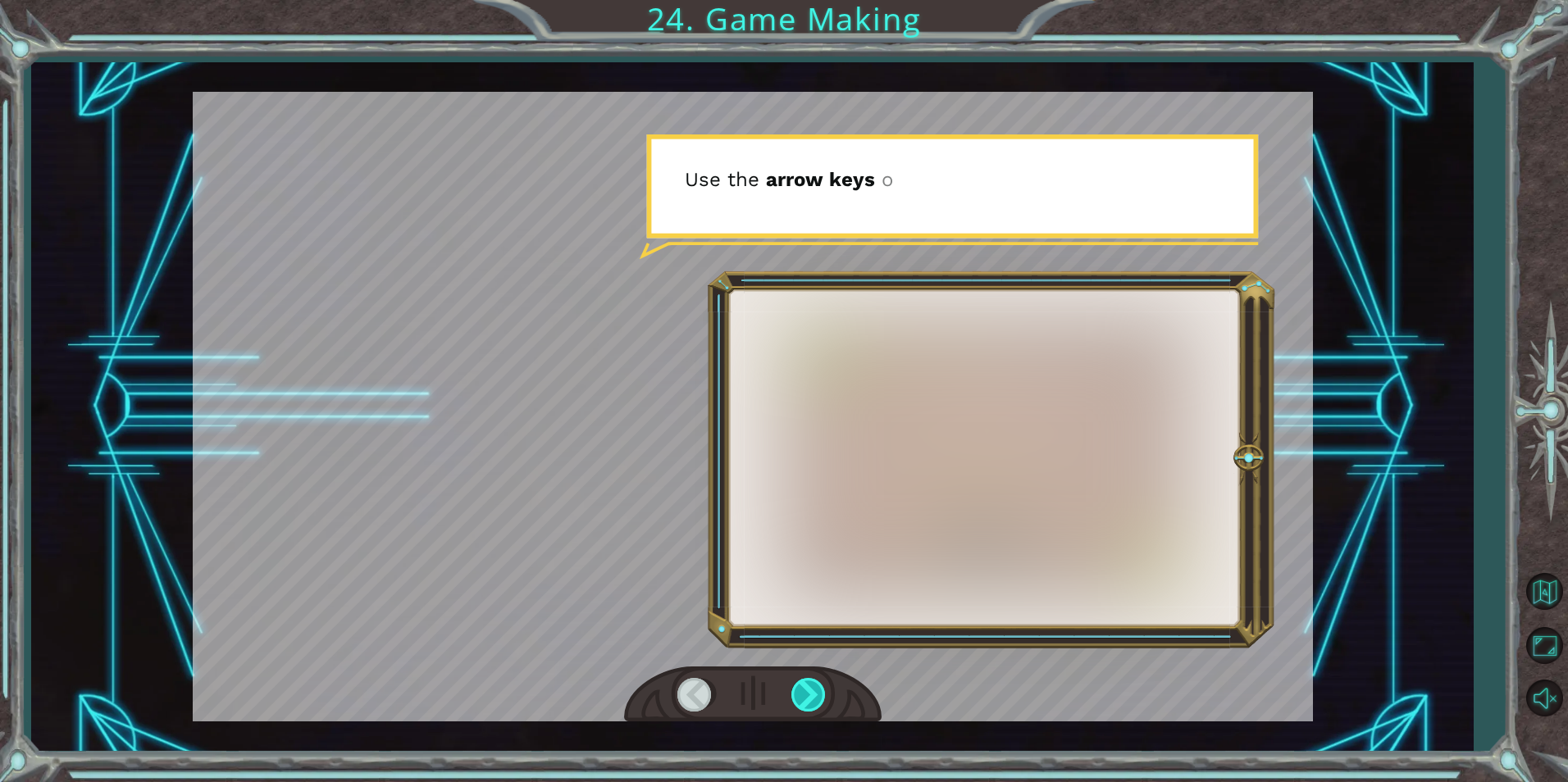
click at [778, 690] on div at bounding box center [810, 695] width 37 height 34
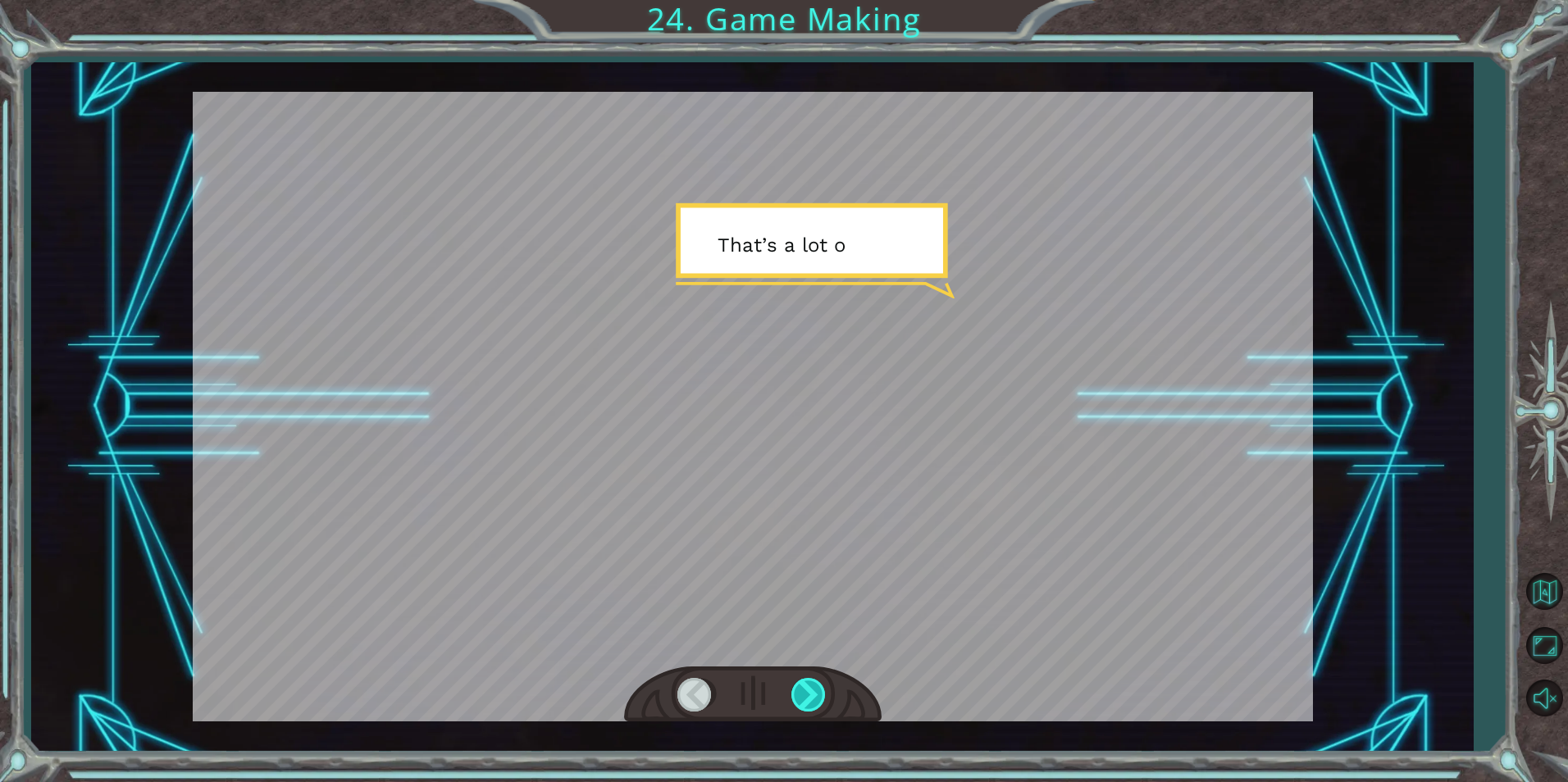
click at [778, 690] on div at bounding box center [810, 695] width 37 height 34
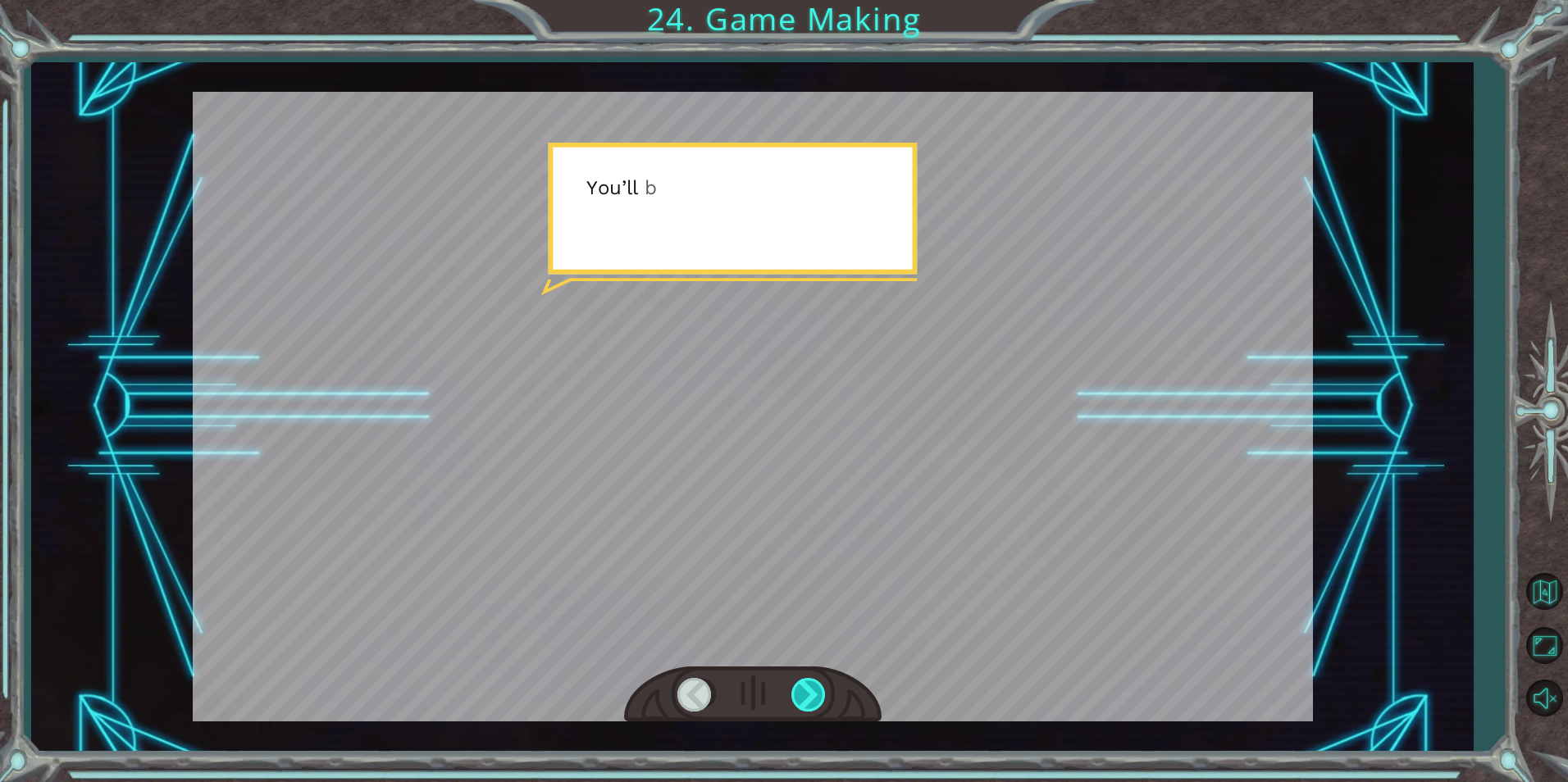
click at [778, 690] on div at bounding box center [810, 695] width 37 height 34
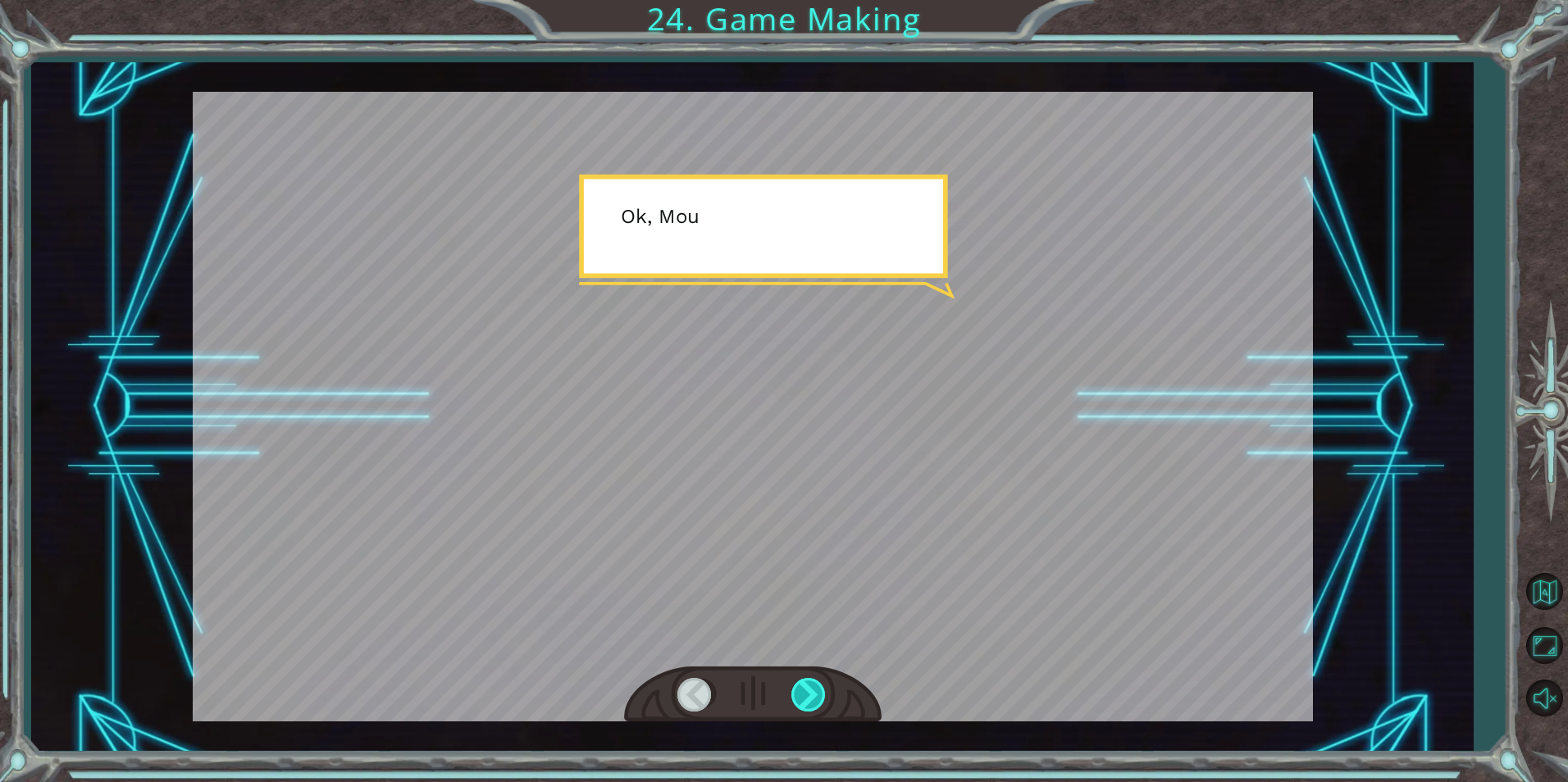
click at [778, 690] on div at bounding box center [810, 695] width 37 height 34
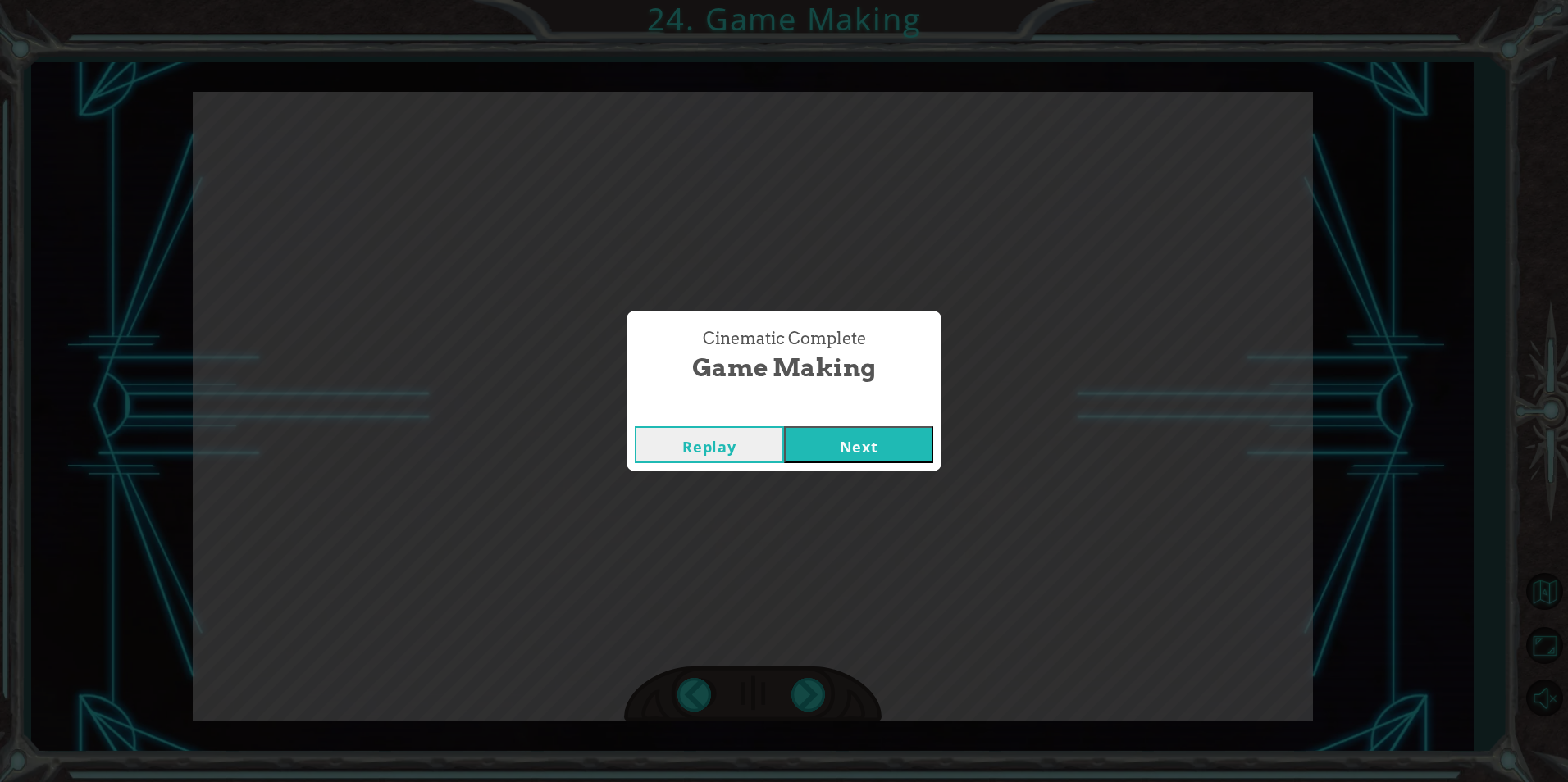
click at [778, 438] on button "Next" at bounding box center [859, 445] width 149 height 37
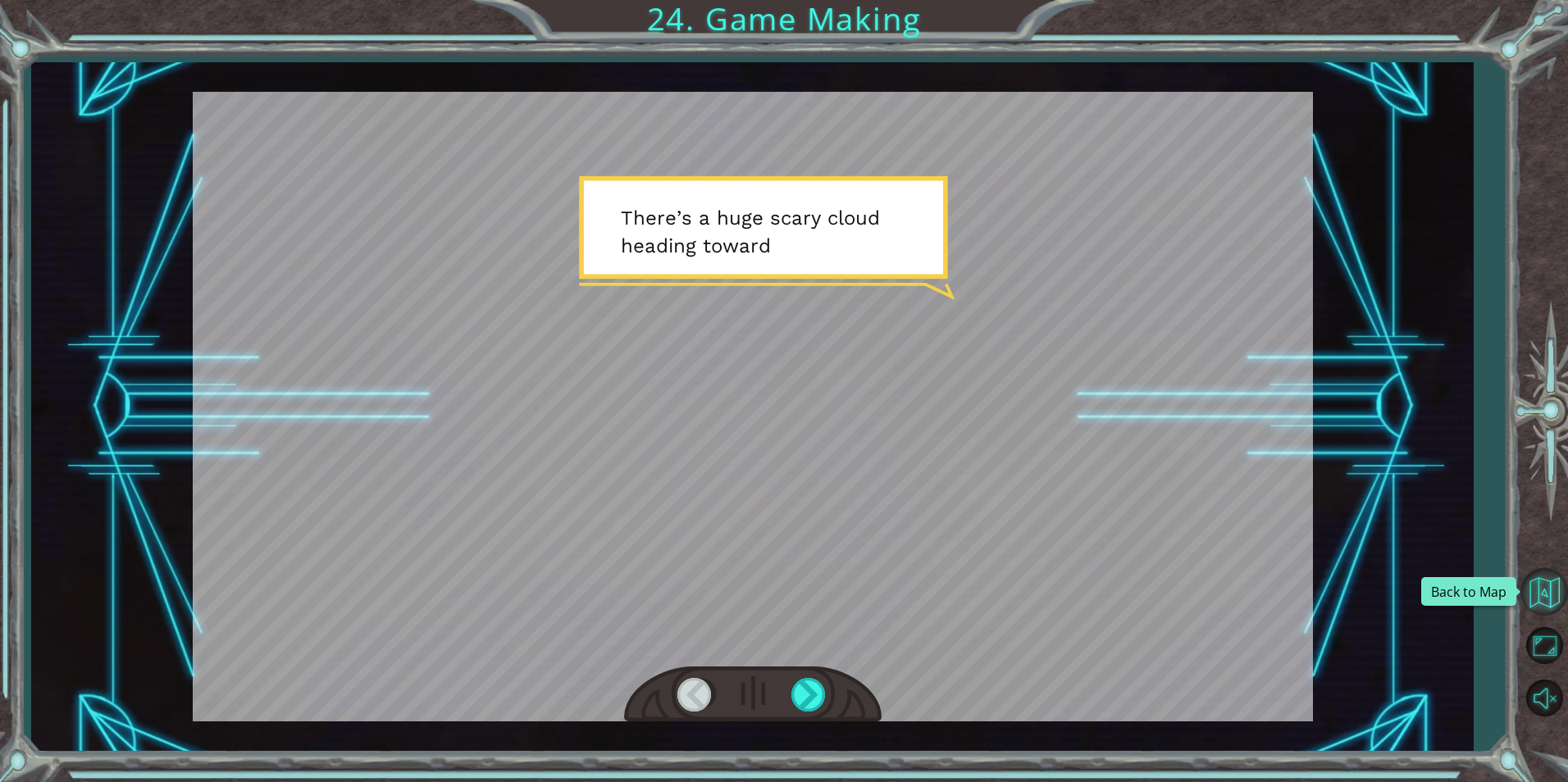
click at [1544, 604] on button "Back to Map" at bounding box center [1544, 592] width 48 height 48
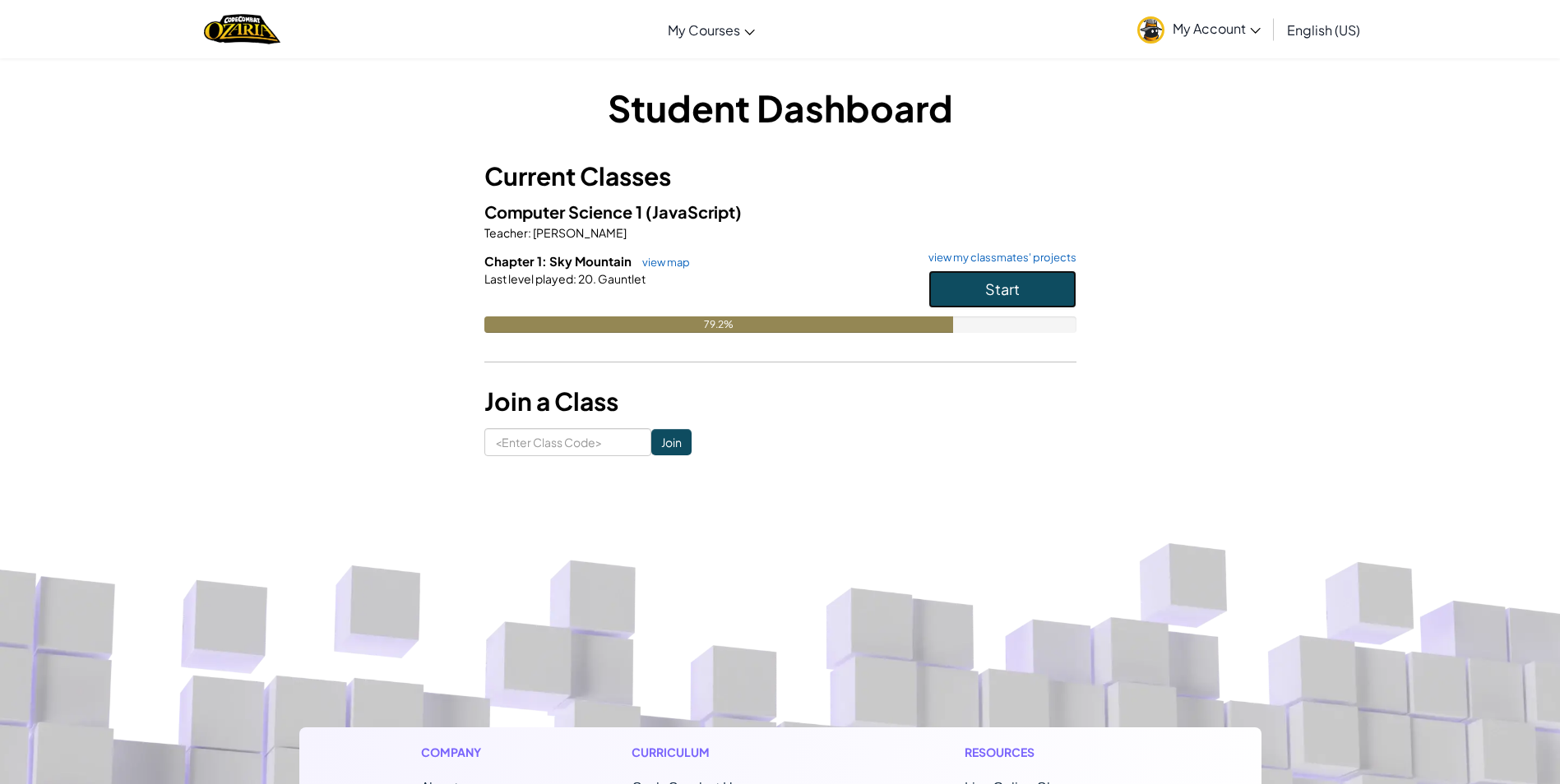
click at [974, 282] on button "Start" at bounding box center [1002, 289] width 148 height 38
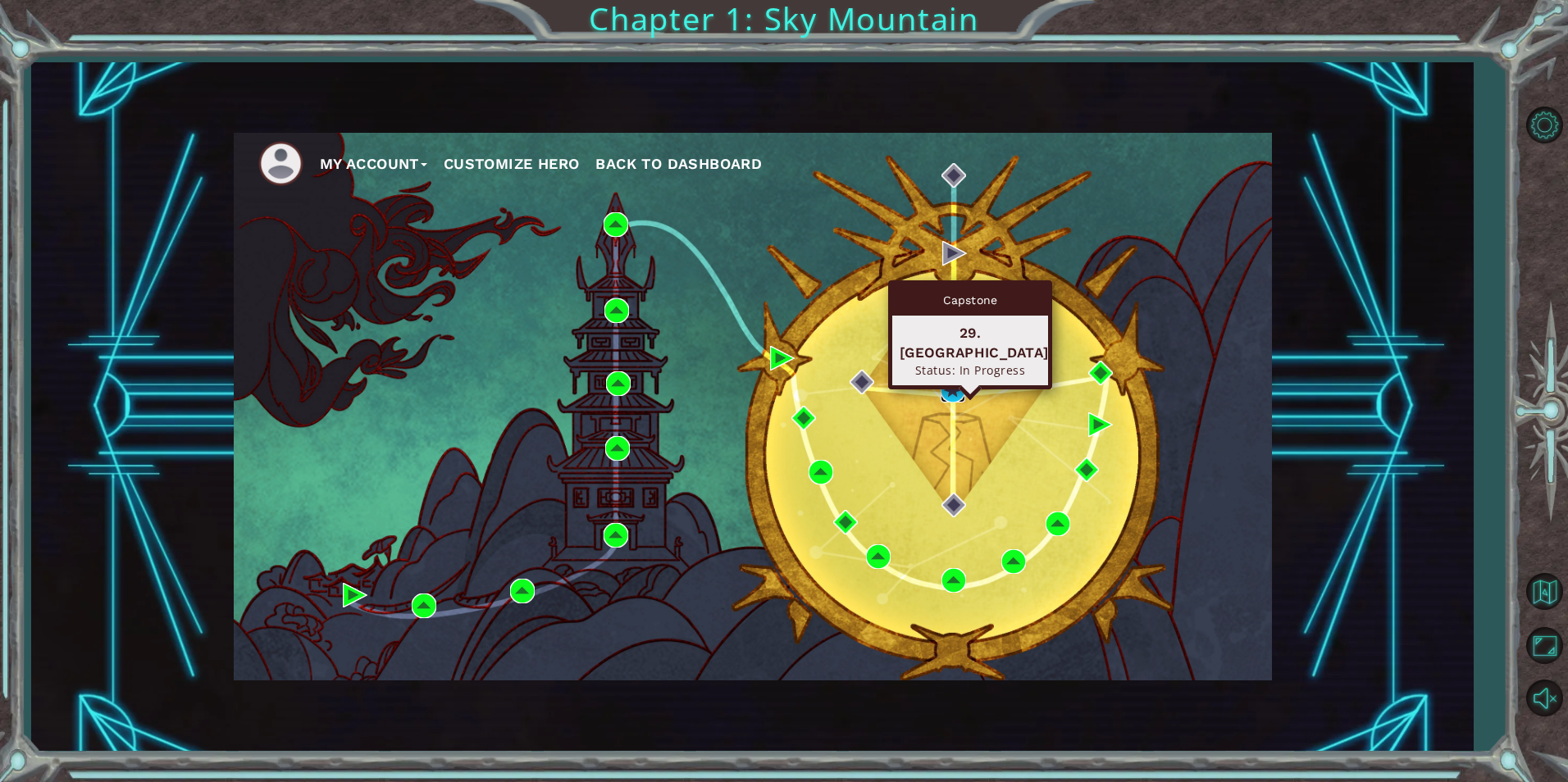
click at [949, 382] on img at bounding box center [953, 389] width 24 height 24
